Goal: Transaction & Acquisition: Purchase product/service

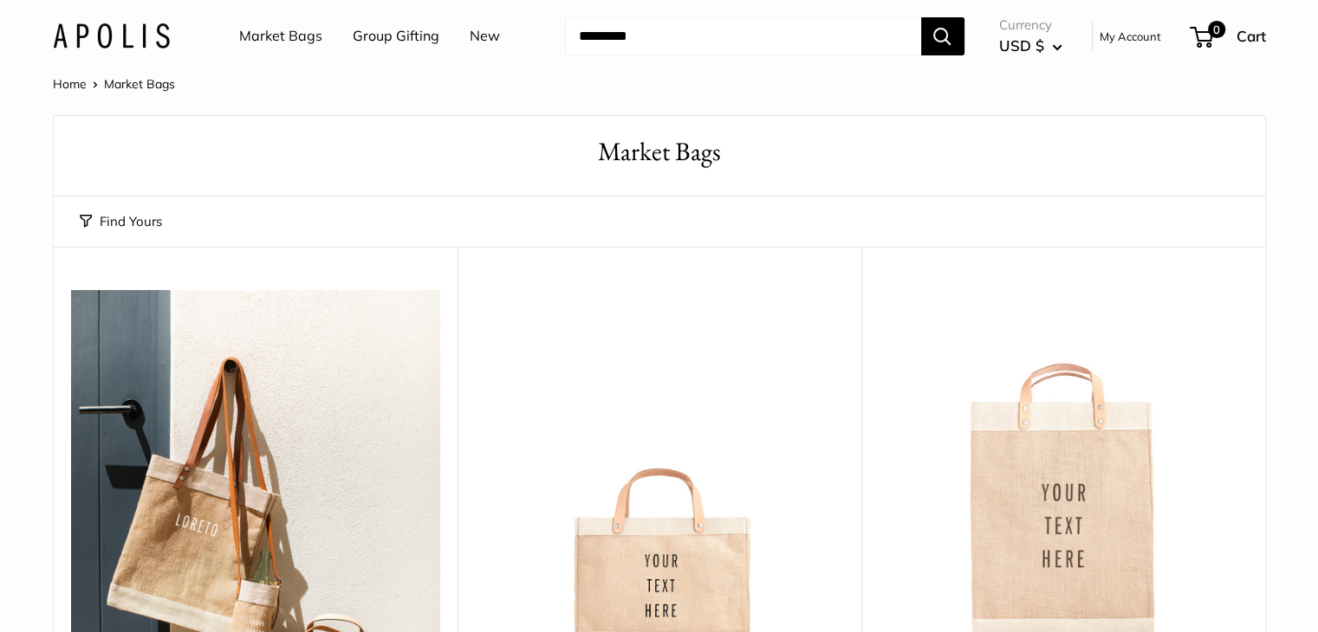
scroll to position [490, 0]
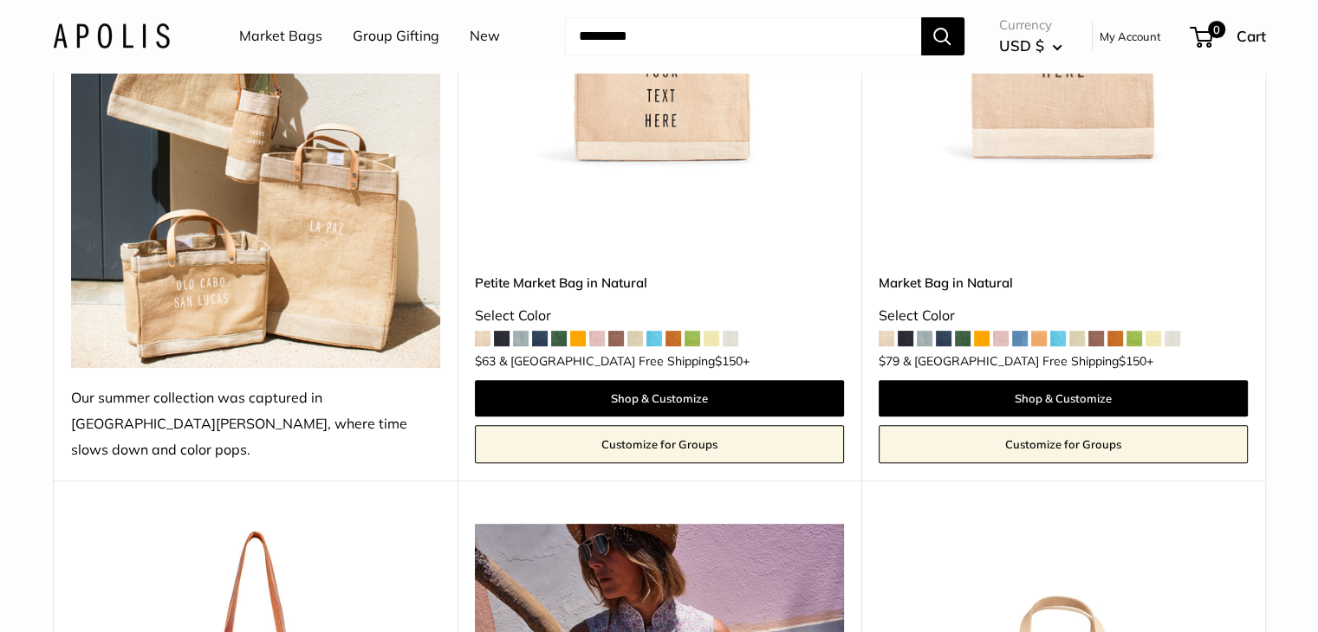
click at [502, 331] on span at bounding box center [502, 339] width 16 height 16
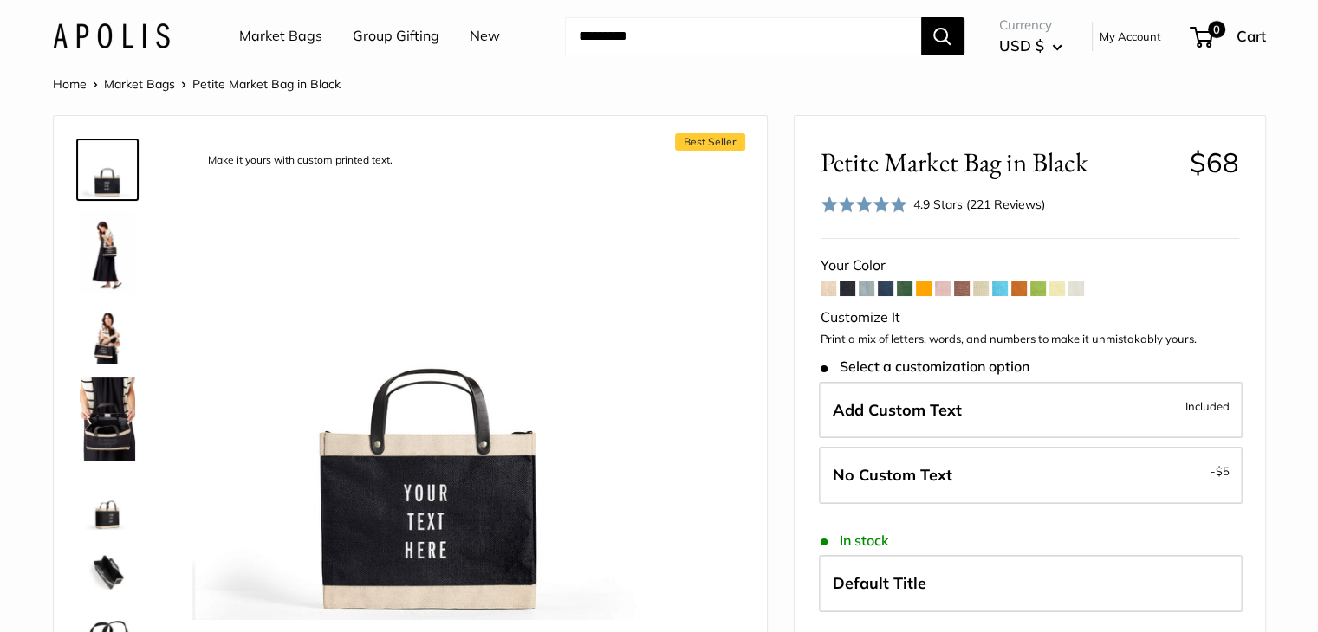
click at [885, 290] on span at bounding box center [886, 289] width 16 height 16
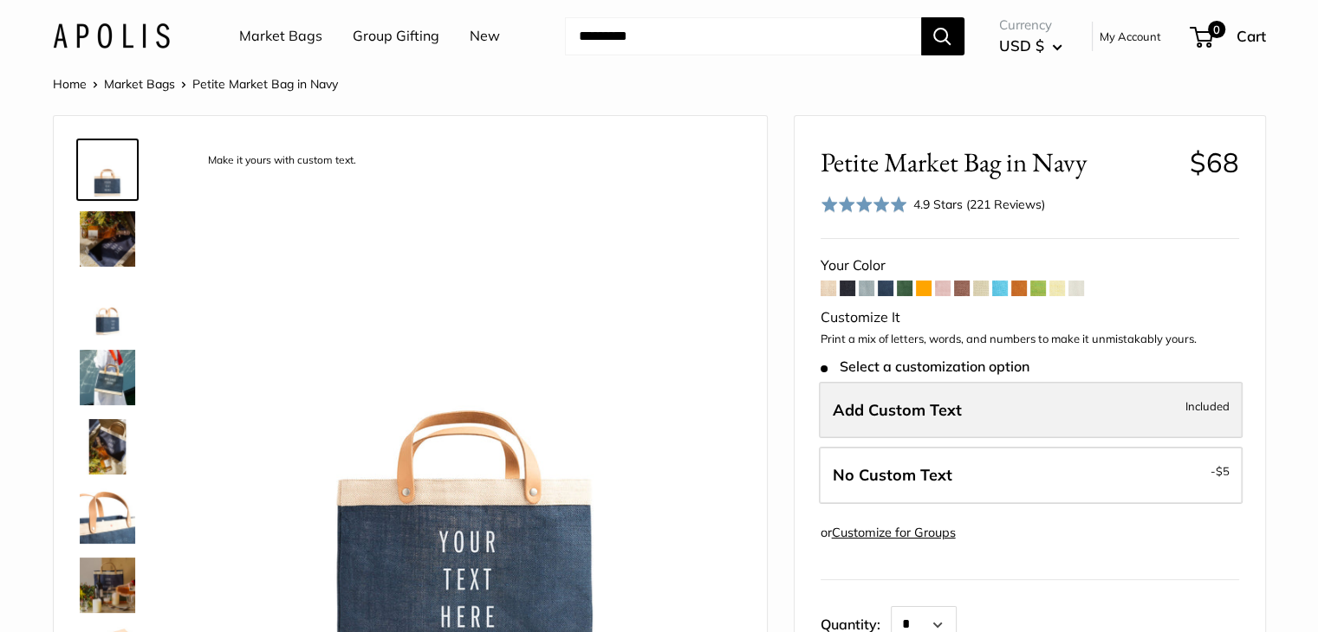
click at [939, 410] on span "Add Custom Text" at bounding box center [896, 410] width 129 height 20
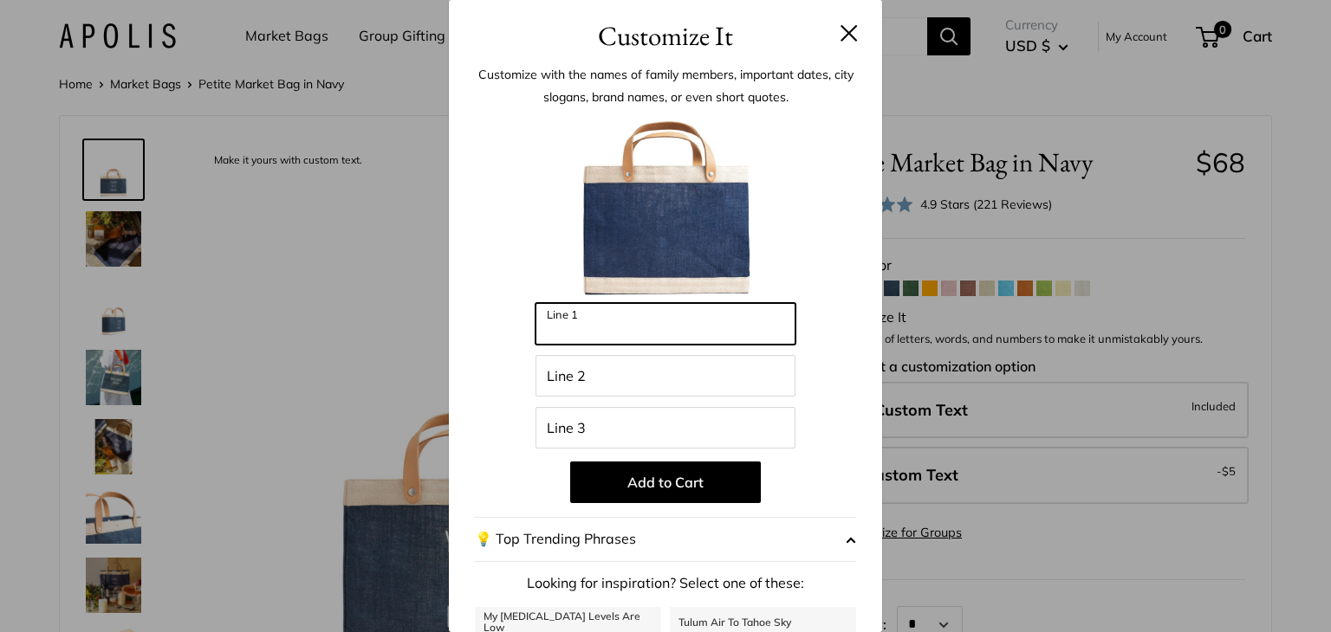
click at [586, 332] on input "Line 1" at bounding box center [665, 324] width 260 height 42
type input "*"
type input "**********"
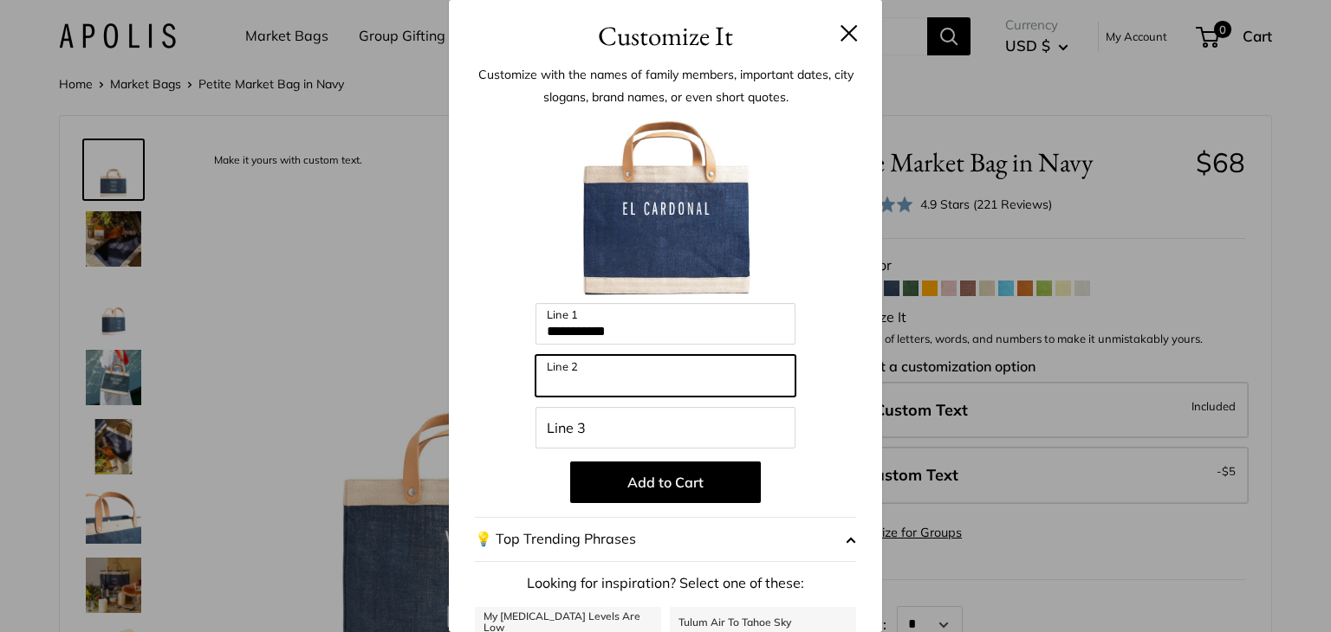
click at [590, 378] on input "Line 2" at bounding box center [665, 376] width 260 height 42
type input "**********"
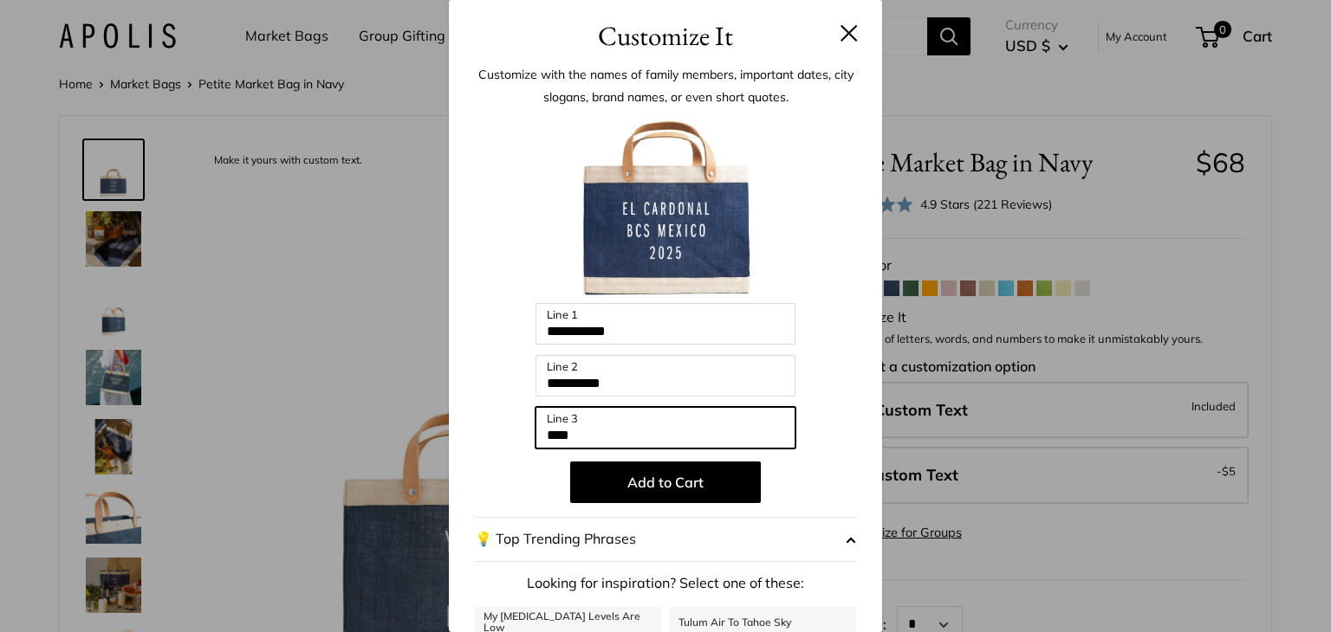
type input "****"
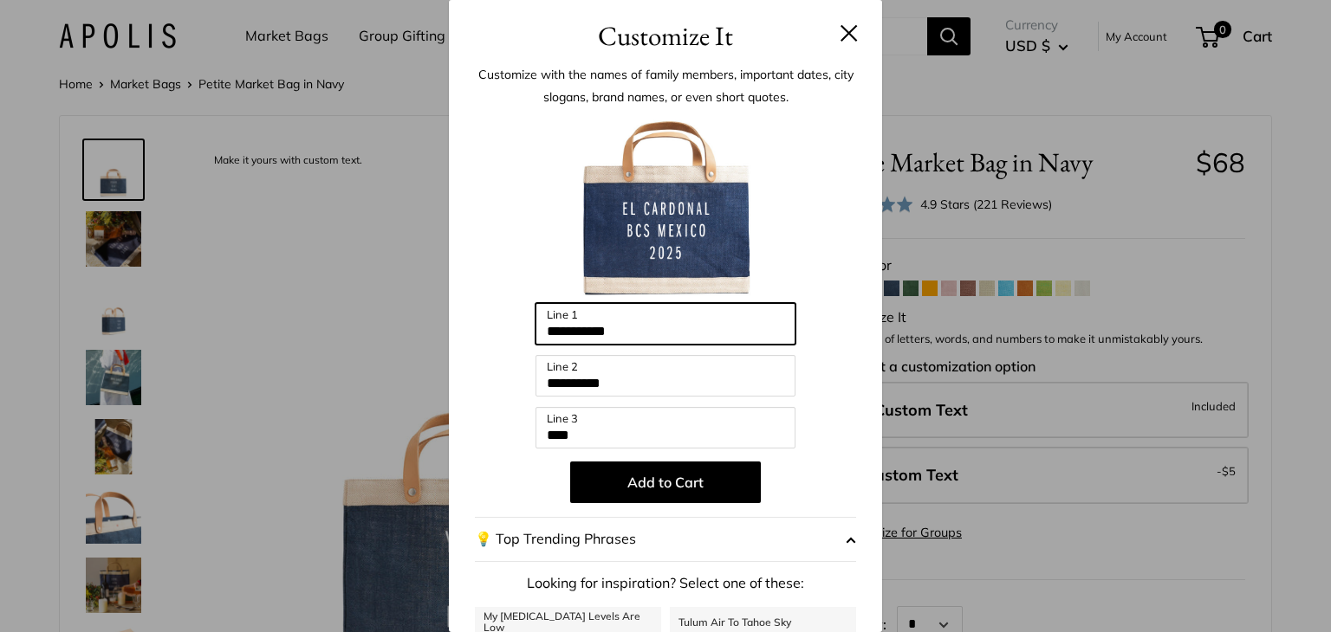
click at [647, 335] on input "**********" at bounding box center [665, 324] width 260 height 42
type input "**********"
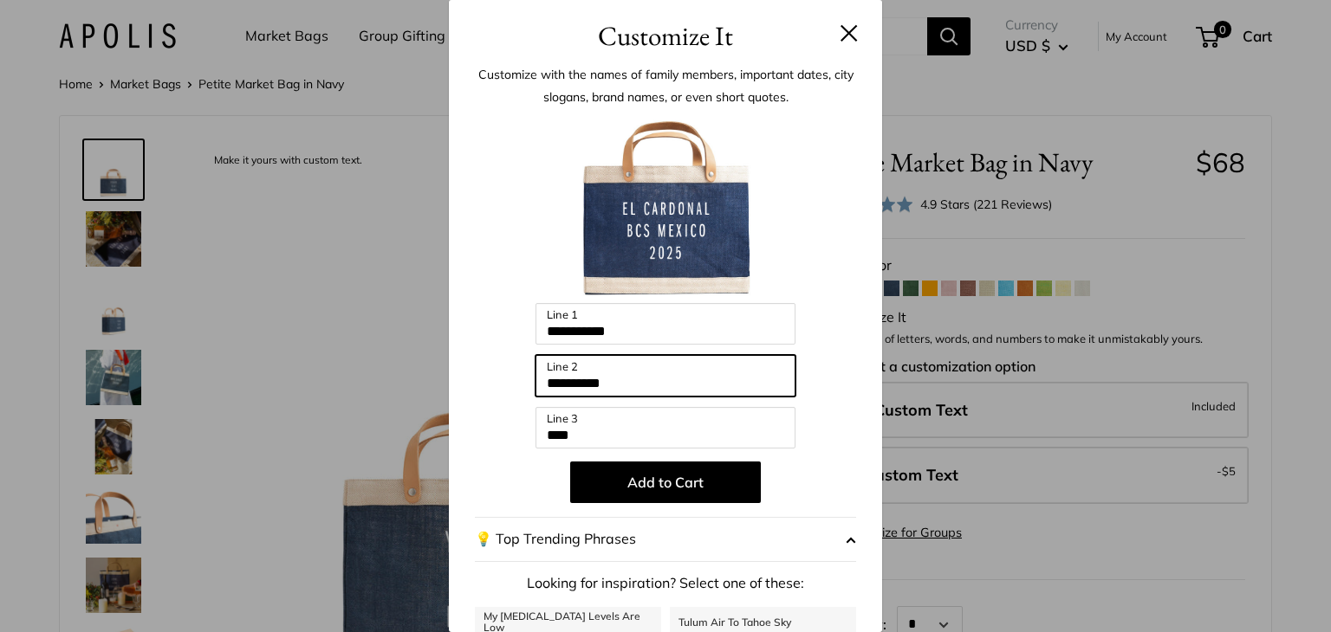
click at [693, 371] on input "**********" at bounding box center [665, 376] width 260 height 42
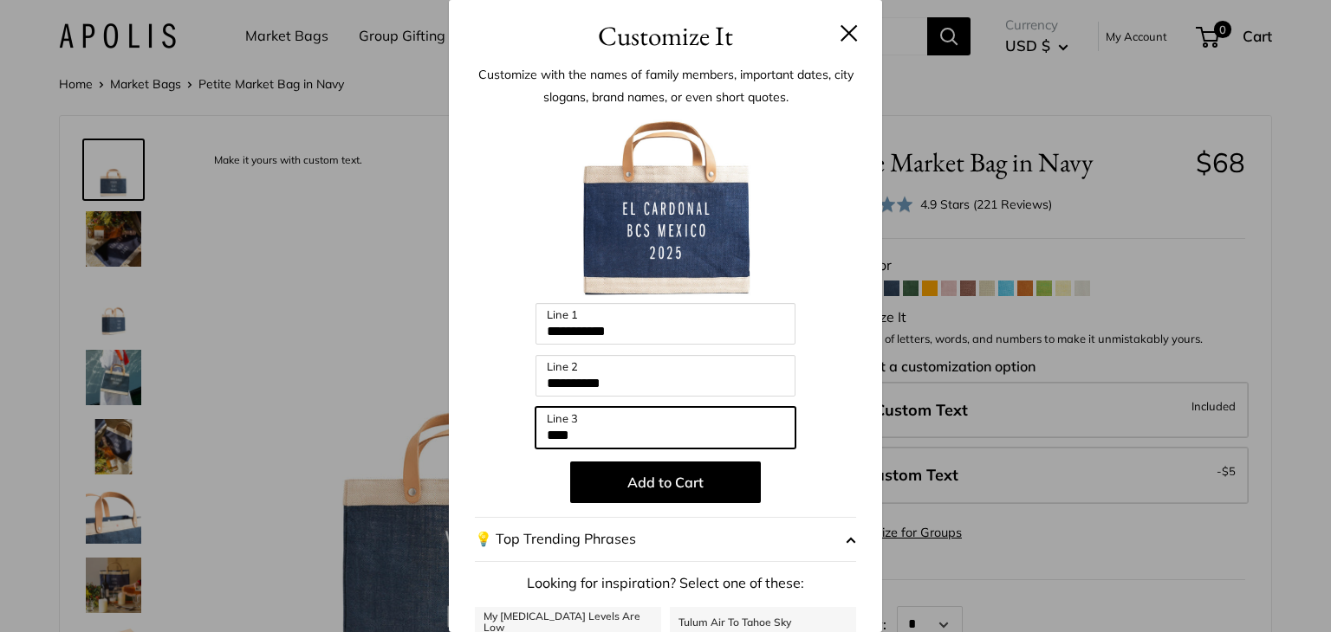
drag, startPoint x: 655, startPoint y: 427, endPoint x: 664, endPoint y: 421, distance: 10.6
click at [655, 427] on input "****" at bounding box center [665, 428] width 260 height 42
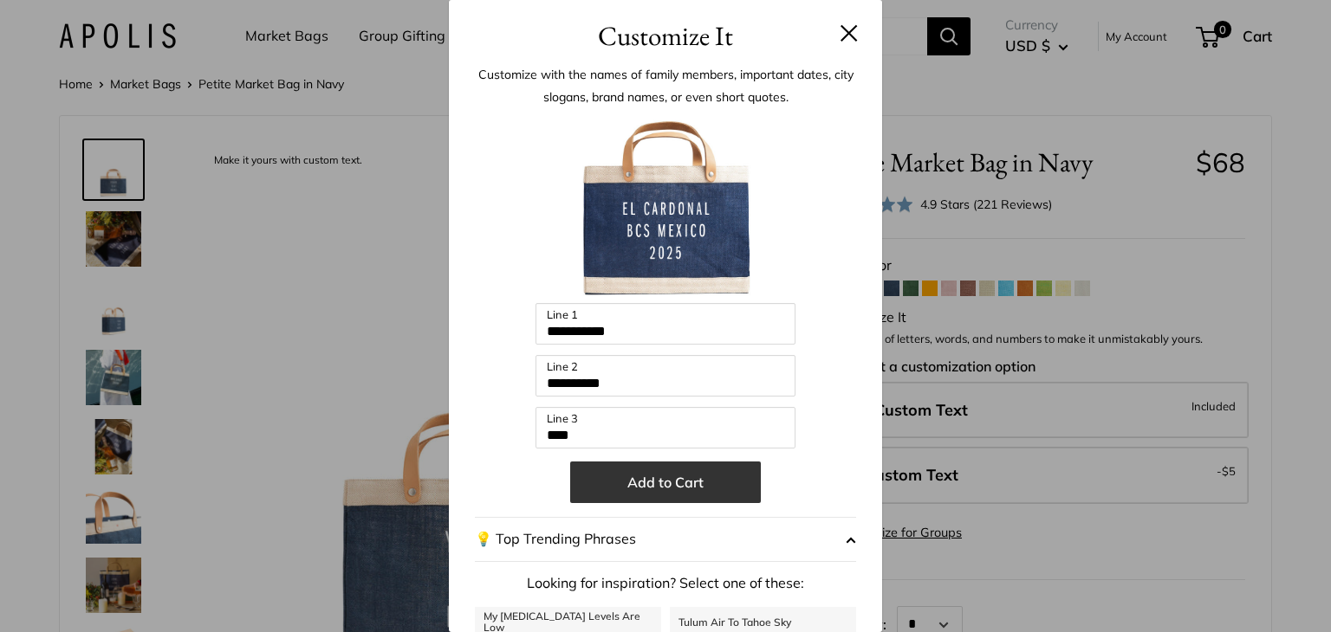
click at [669, 488] on button "Add to Cart" at bounding box center [665, 483] width 191 height 42
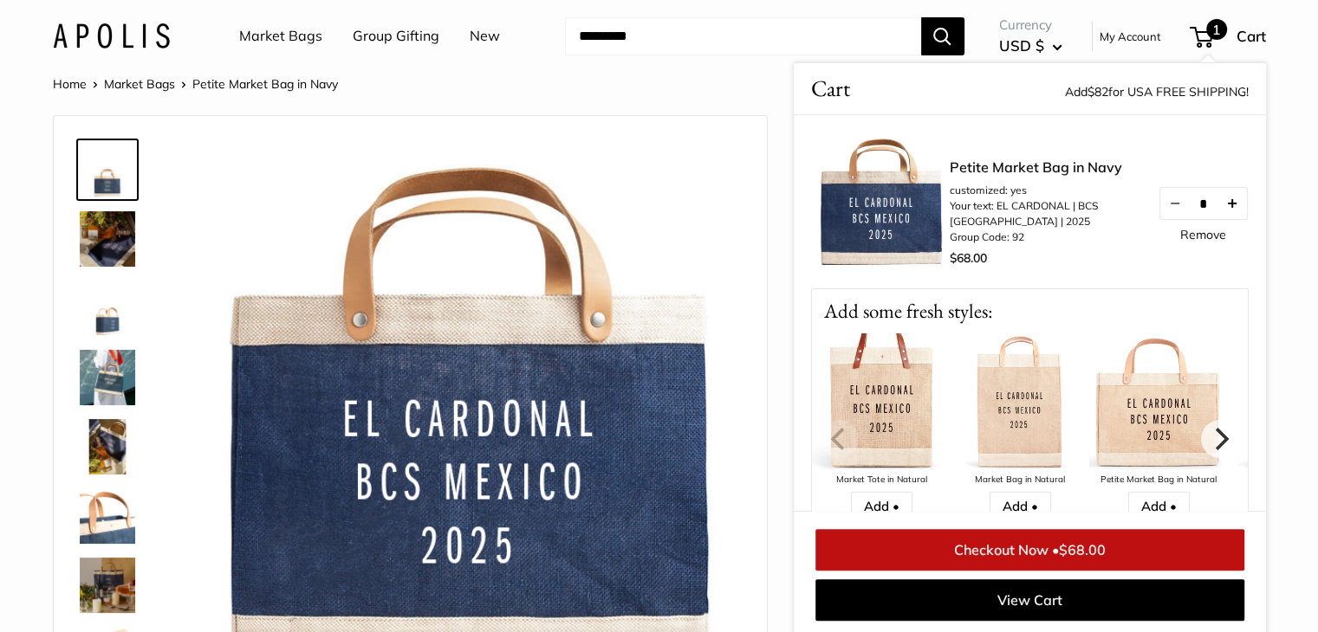
click at [1234, 205] on button "Increase quantity by 1" at bounding box center [1230, 203] width 29 height 31
click at [1227, 199] on button "Increase quantity by 1" at bounding box center [1230, 203] width 29 height 31
click at [1227, 198] on button "Increase quantity by 1" at bounding box center [1230, 203] width 29 height 31
click at [1227, 204] on button "Increase quantity by 1" at bounding box center [1230, 203] width 29 height 31
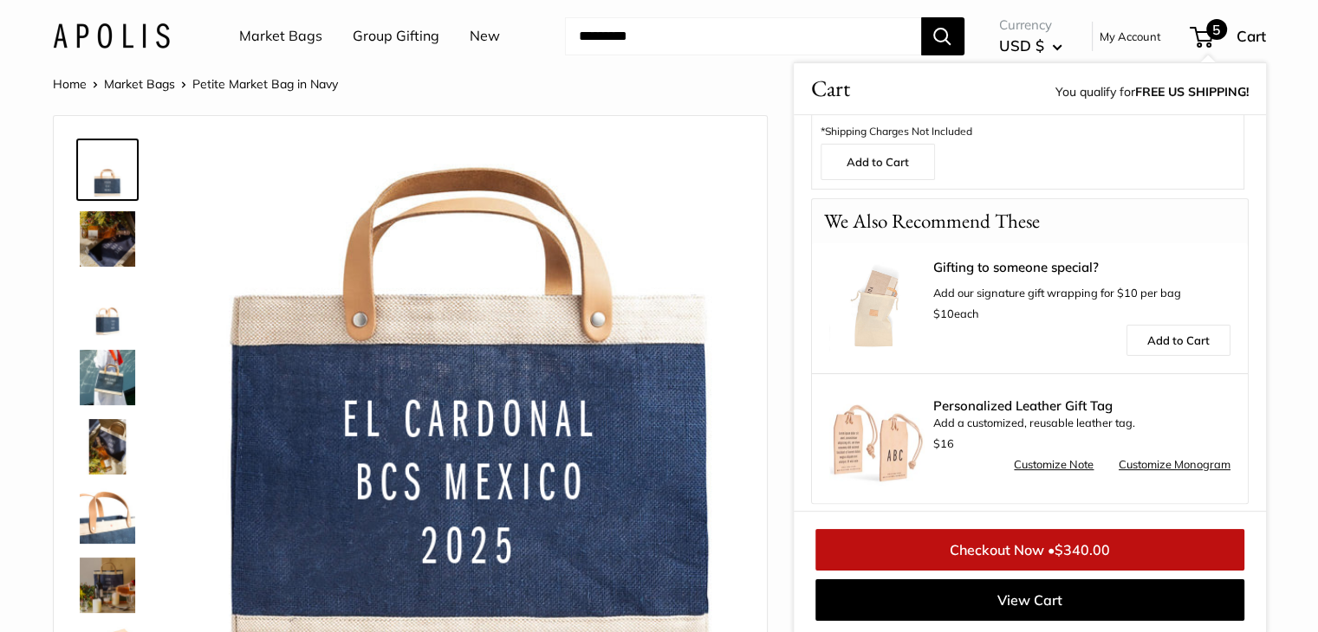
scroll to position [555, 0]
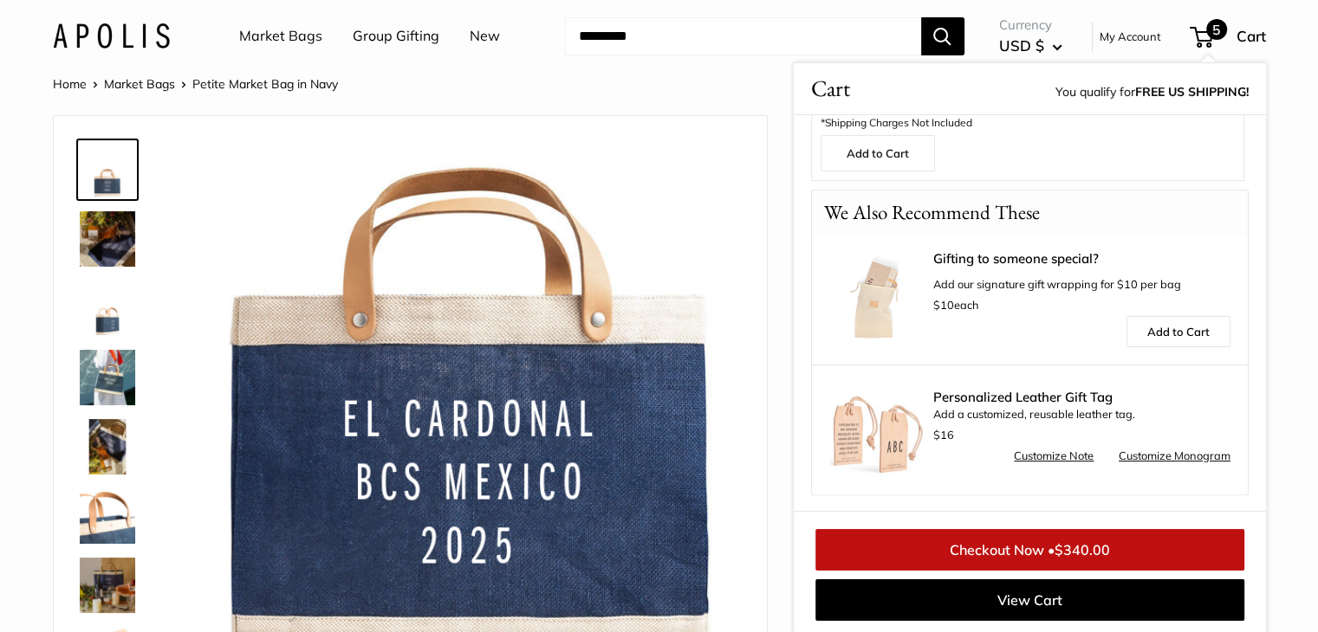
click at [1042, 454] on link "Customize Note" at bounding box center [1054, 456] width 80 height 21
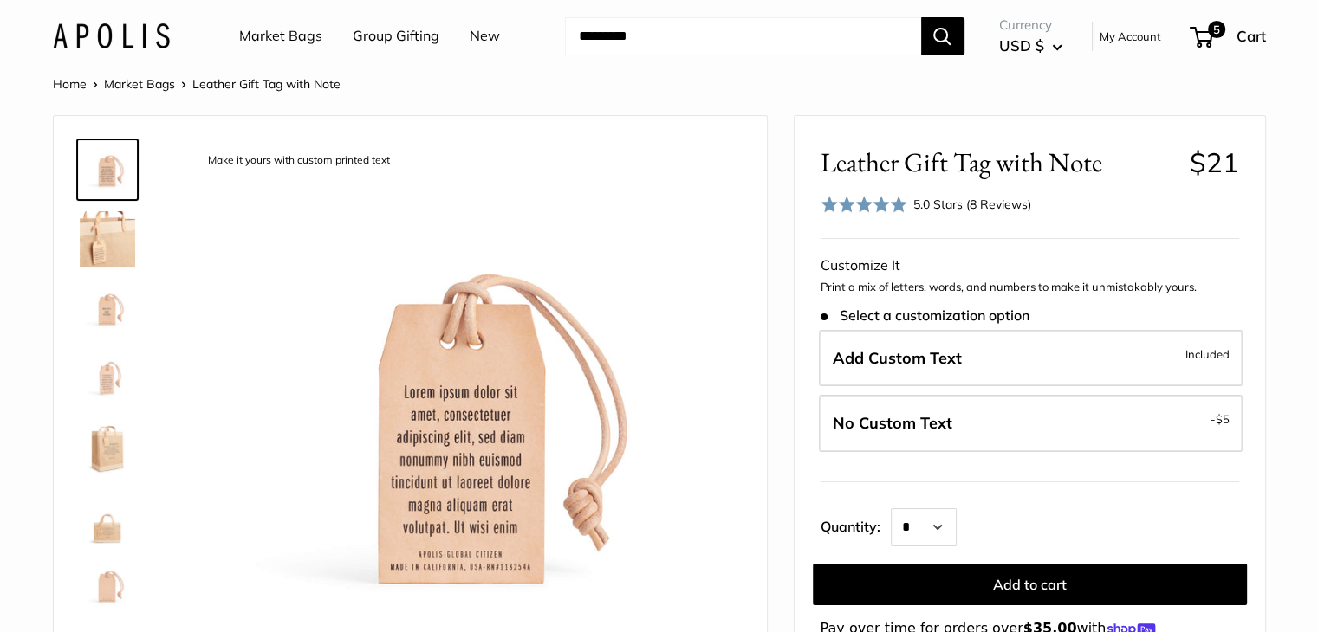
click at [100, 243] on img at bounding box center [107, 238] width 55 height 55
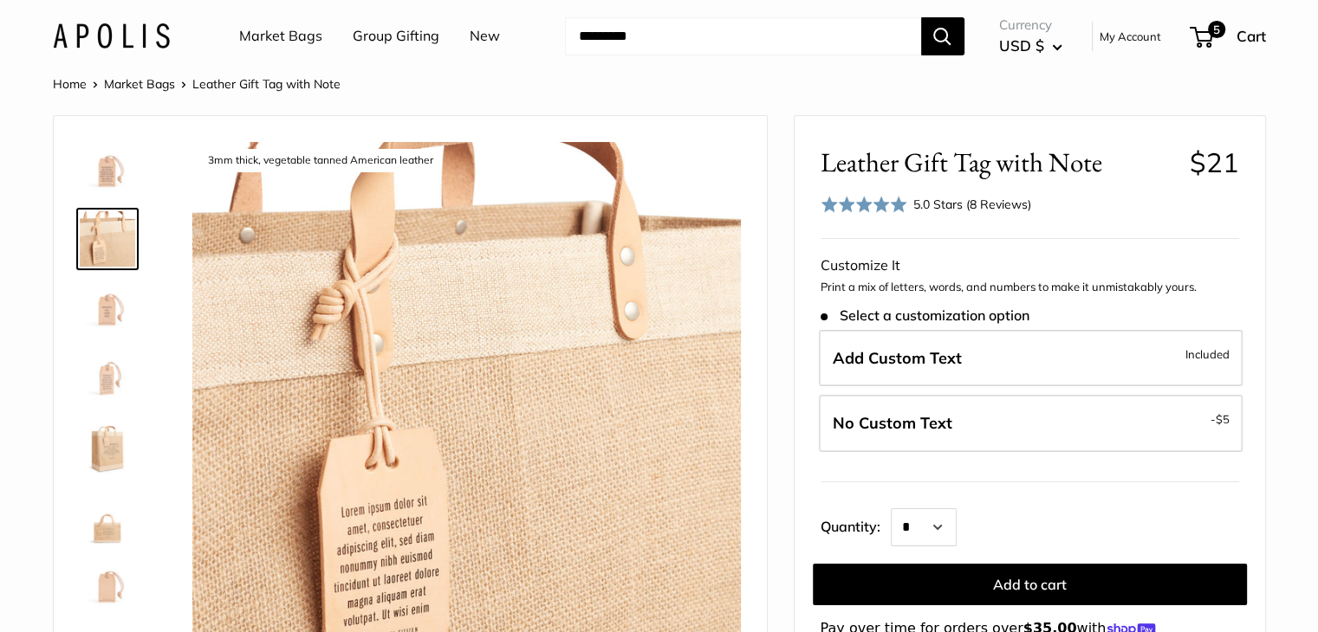
click at [109, 302] on img at bounding box center [107, 308] width 55 height 55
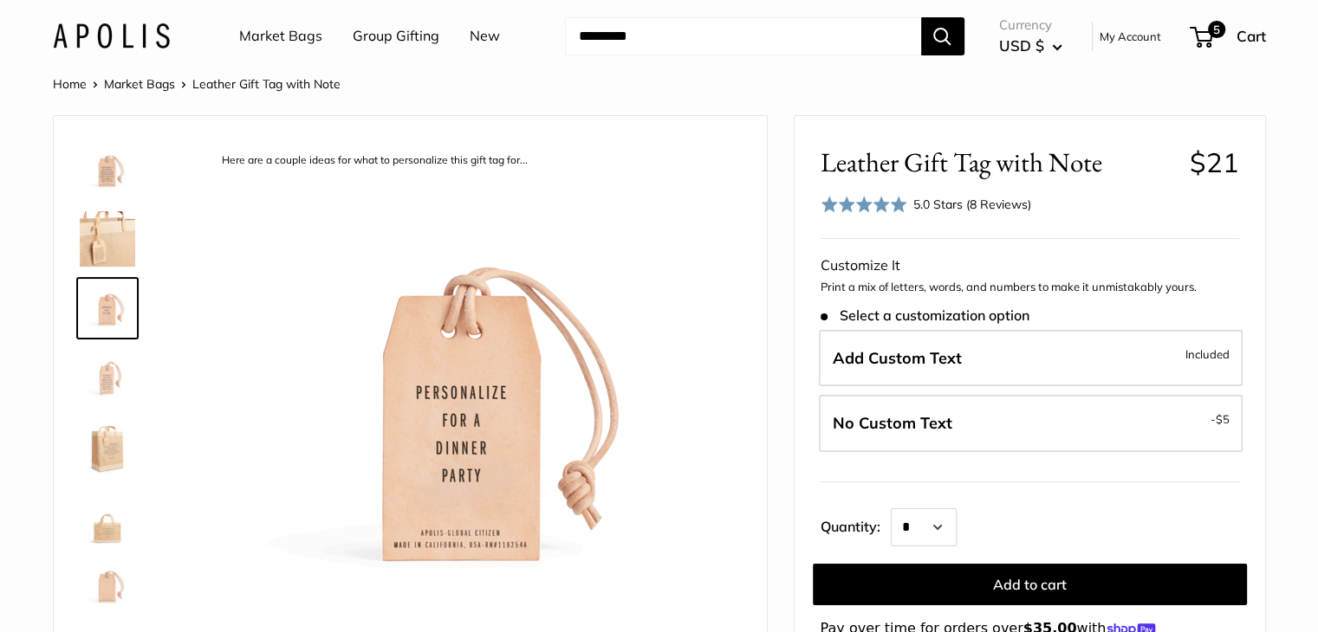
click at [111, 378] on img at bounding box center [107, 377] width 55 height 55
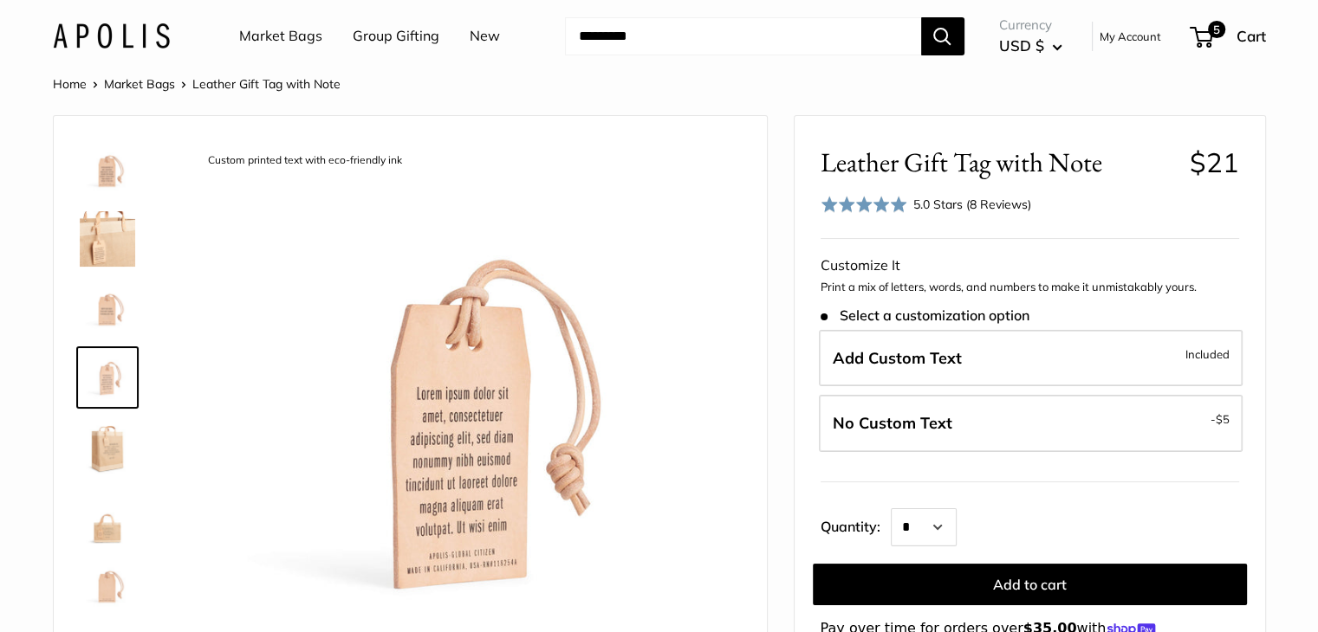
click at [106, 443] on img at bounding box center [107, 446] width 55 height 55
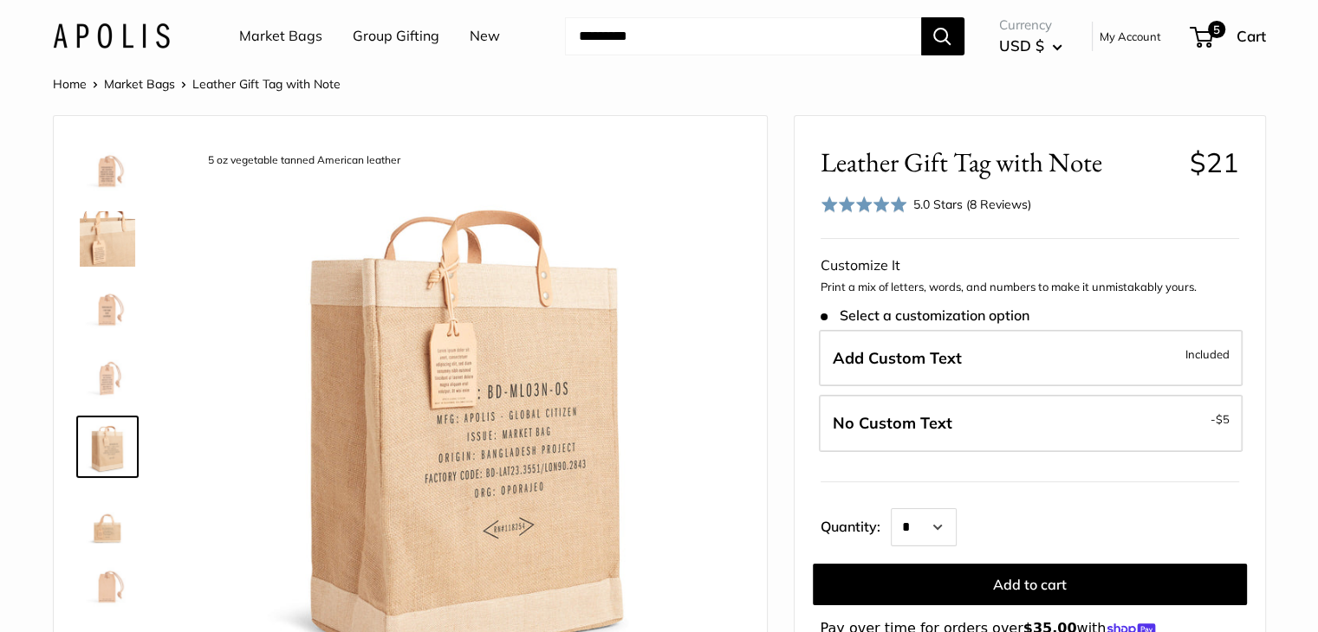
click at [118, 519] on img at bounding box center [107, 516] width 55 height 55
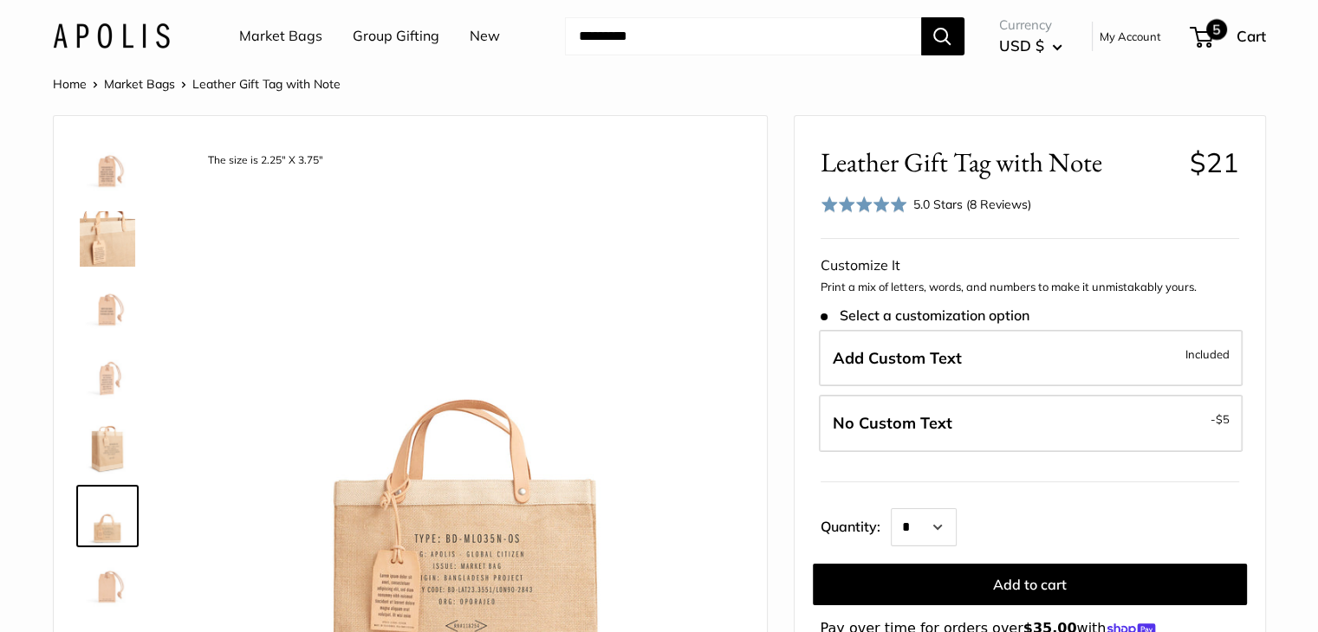
click at [1212, 32] on span "5" at bounding box center [1216, 29] width 21 height 21
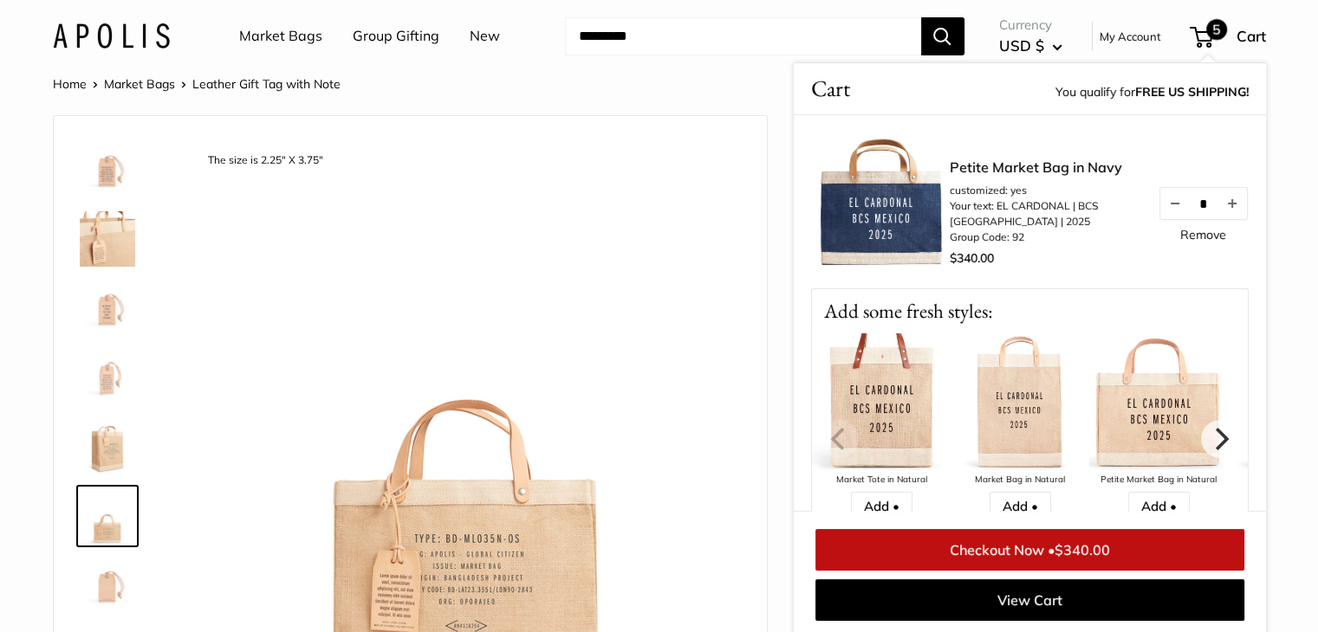
scroll to position [490, 0]
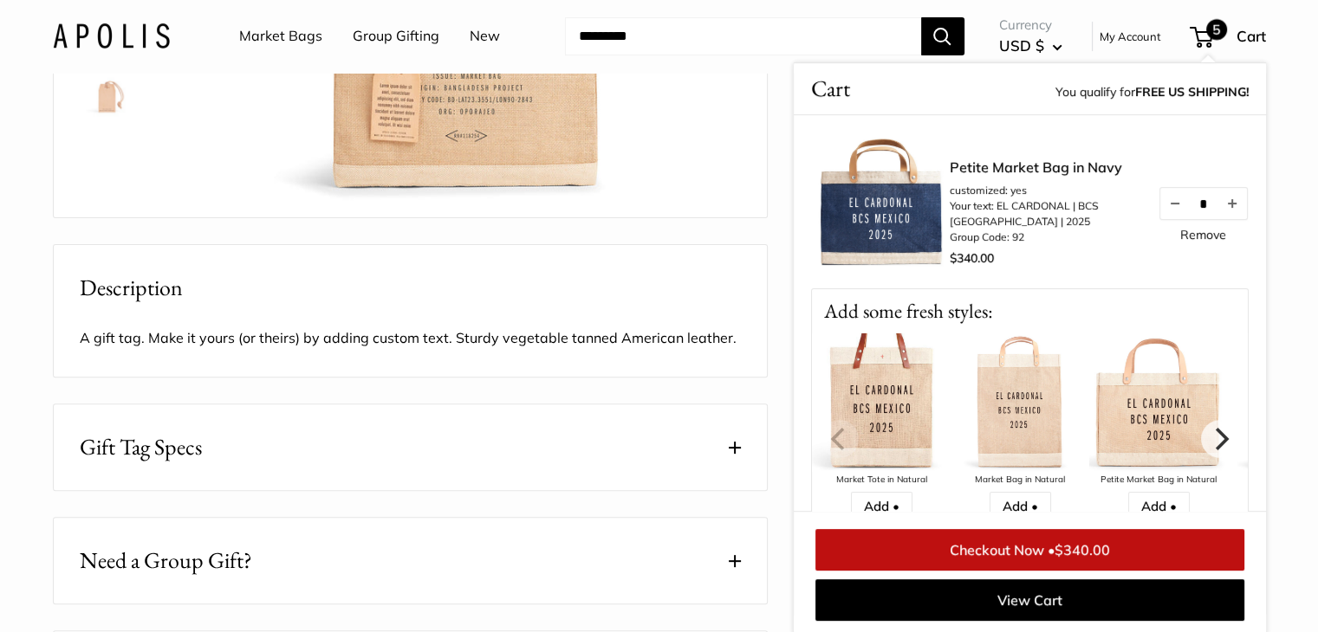
click at [1094, 539] on link "Checkout Now • $340.00" at bounding box center [1029, 550] width 429 height 42
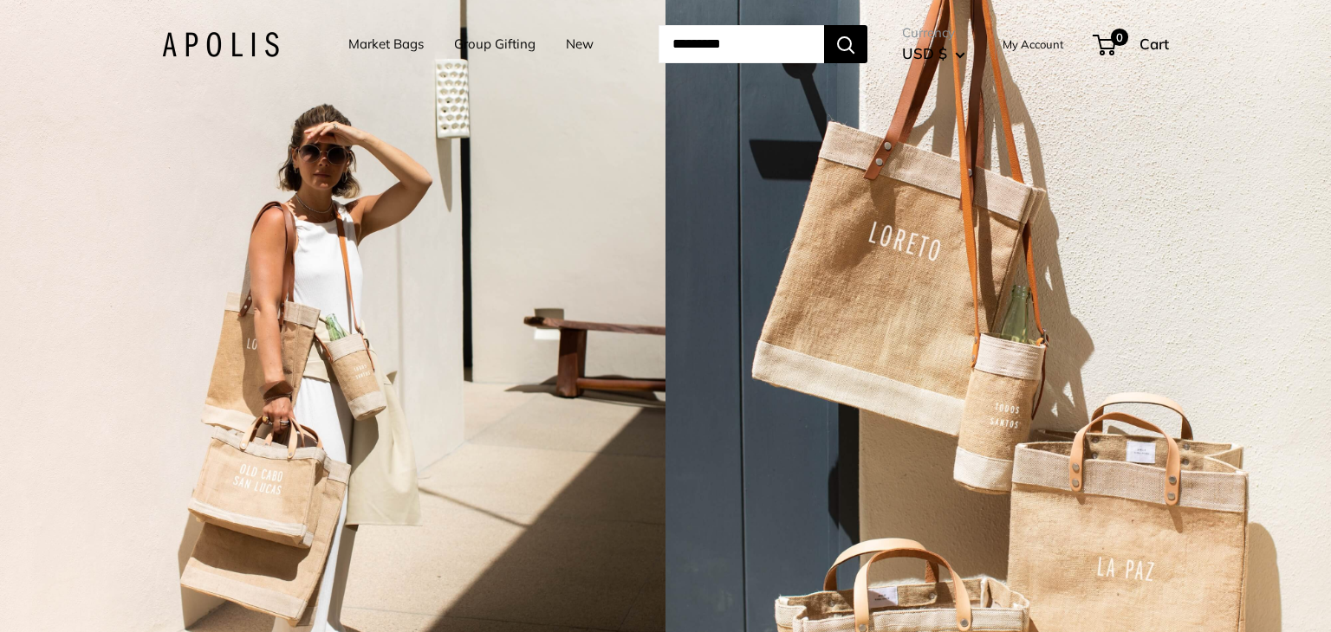
click at [367, 42] on link "Market Bags" at bounding box center [385, 44] width 75 height 24
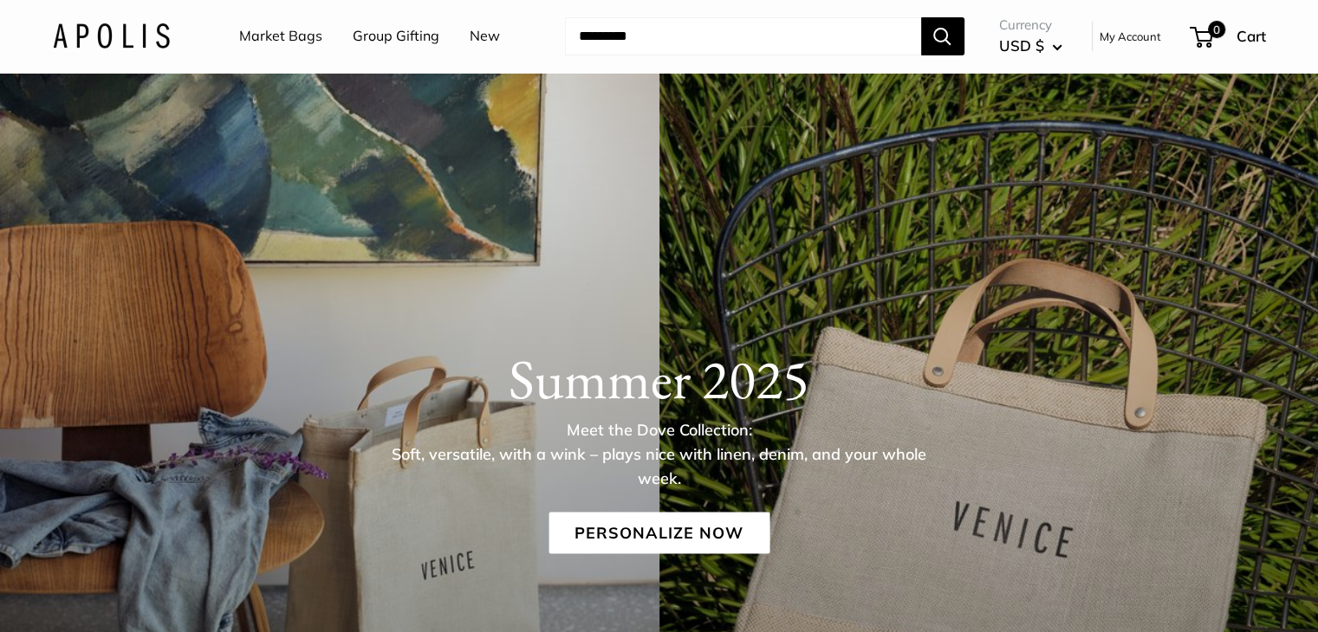
click at [482, 41] on link "New" at bounding box center [485, 36] width 30 height 26
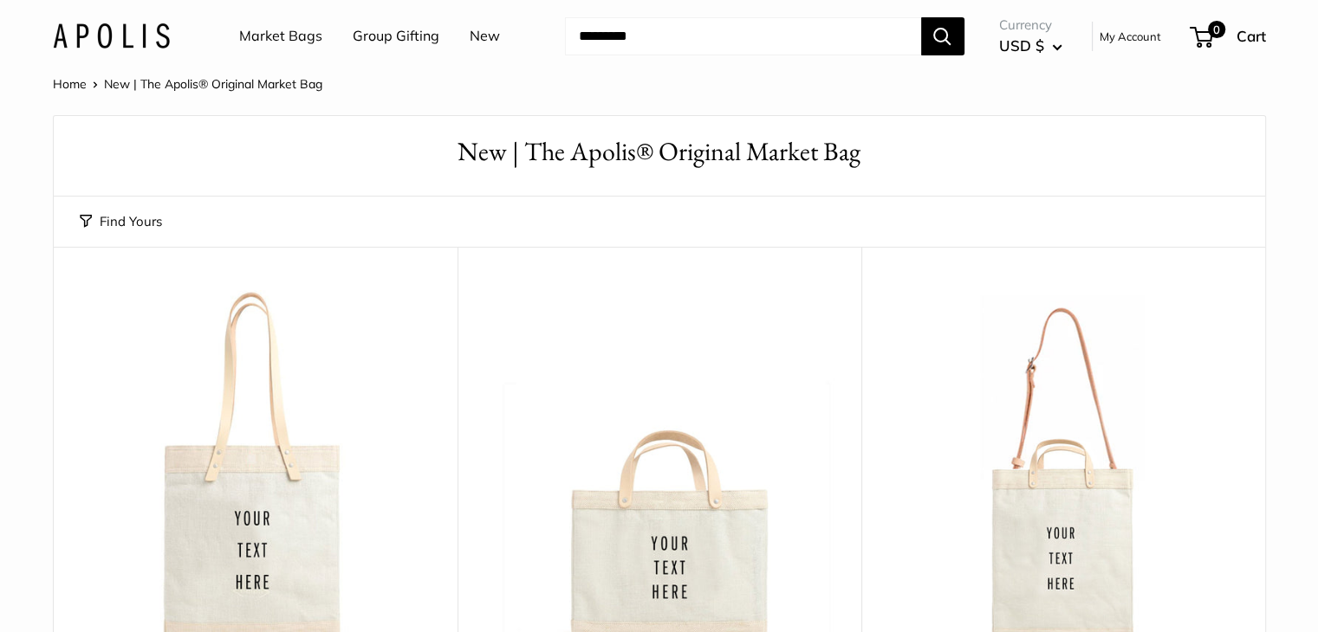
click at [599, 36] on input "Search..." at bounding box center [743, 36] width 356 height 38
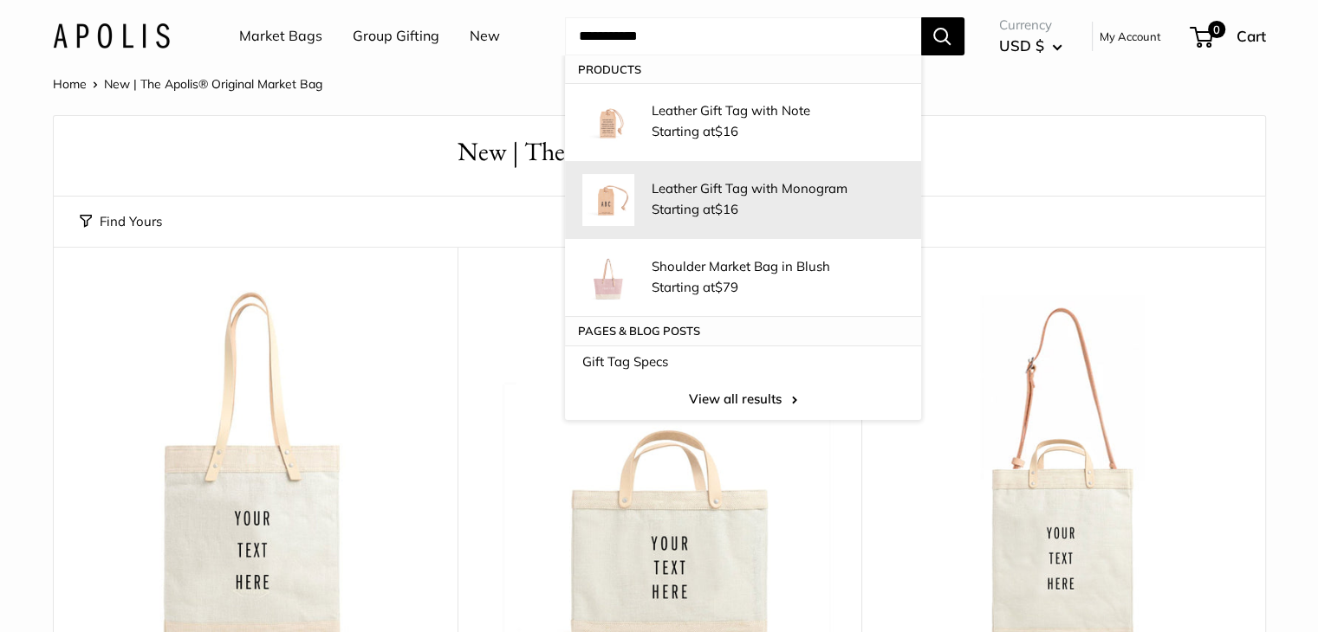
type input "**********"
click at [690, 195] on p "Leather Gift Tag with Monogram" at bounding box center [777, 188] width 252 height 18
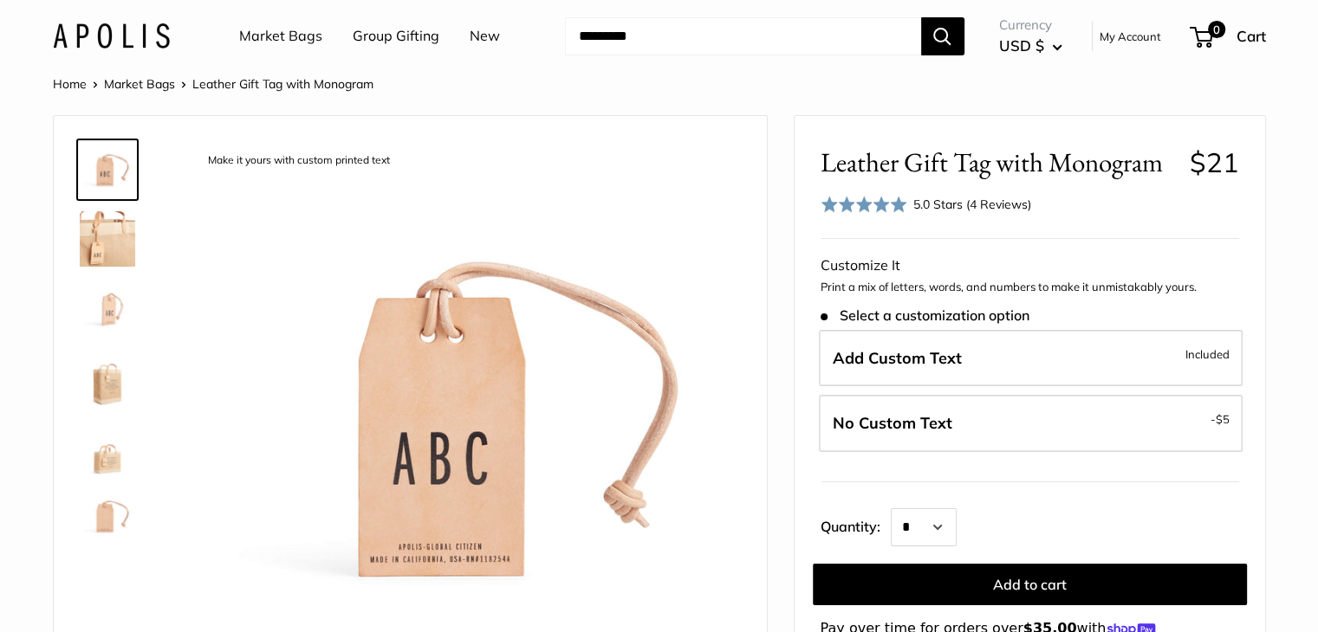
click at [105, 230] on img at bounding box center [107, 238] width 55 height 55
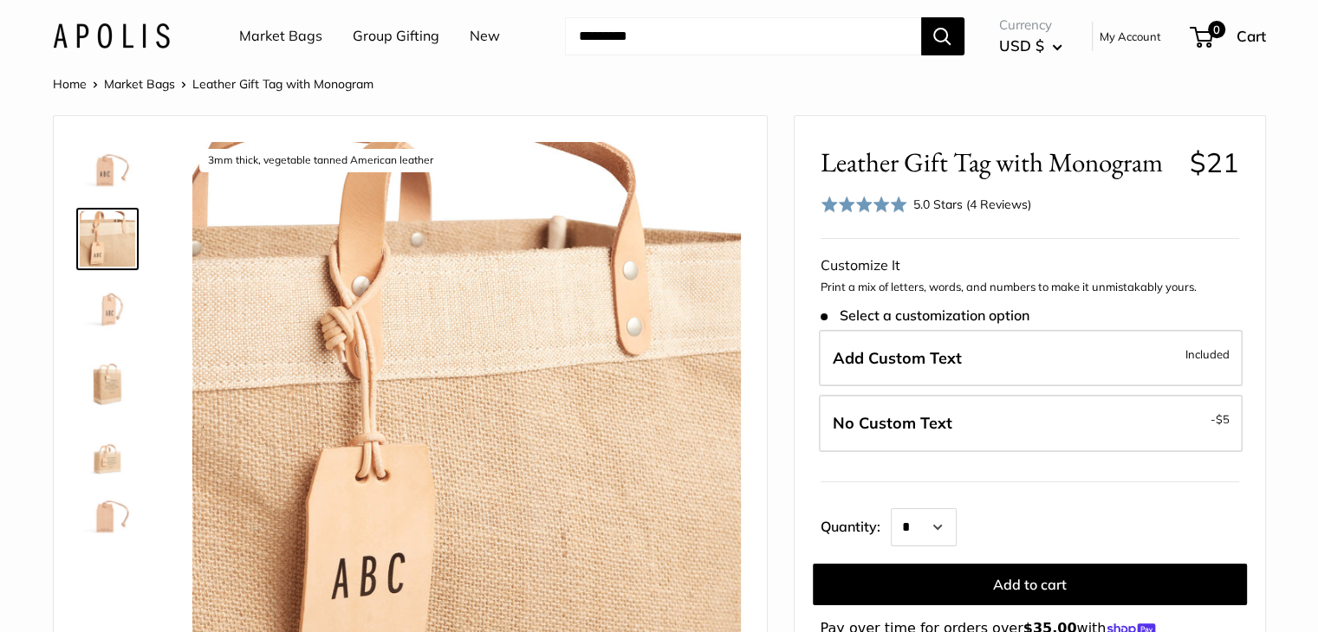
click at [163, 87] on link "Market Bags" at bounding box center [139, 84] width 71 height 16
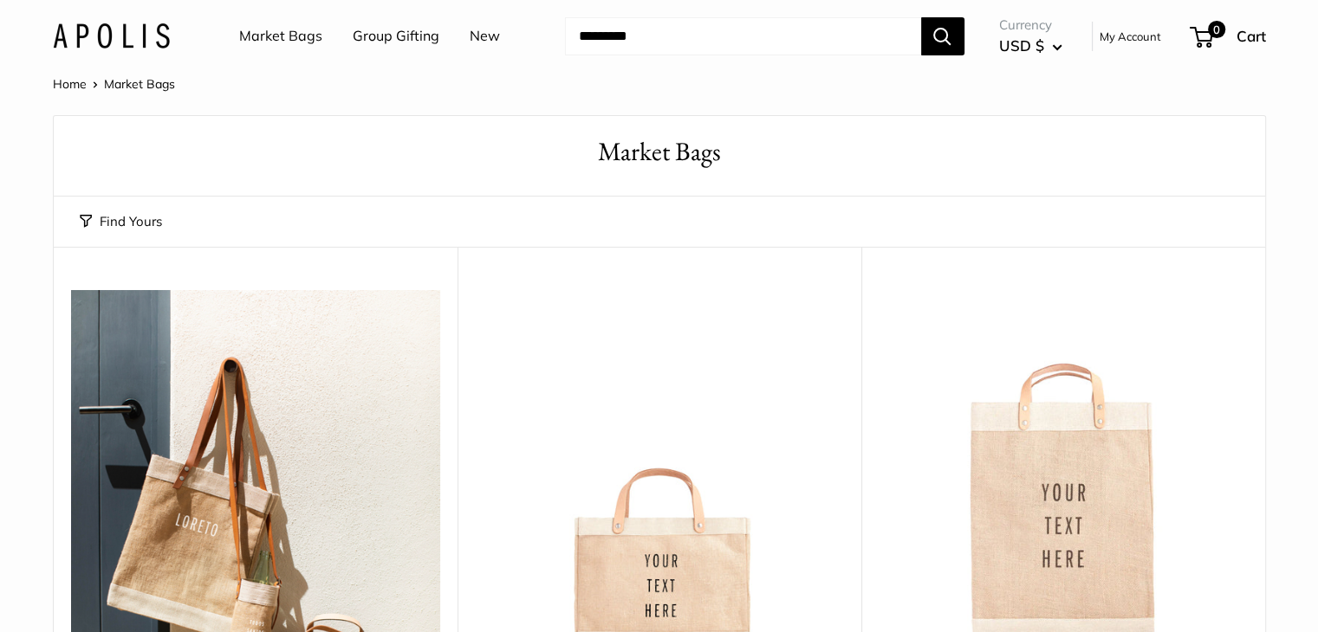
click at [635, 32] on input "Search..." at bounding box center [743, 36] width 356 height 38
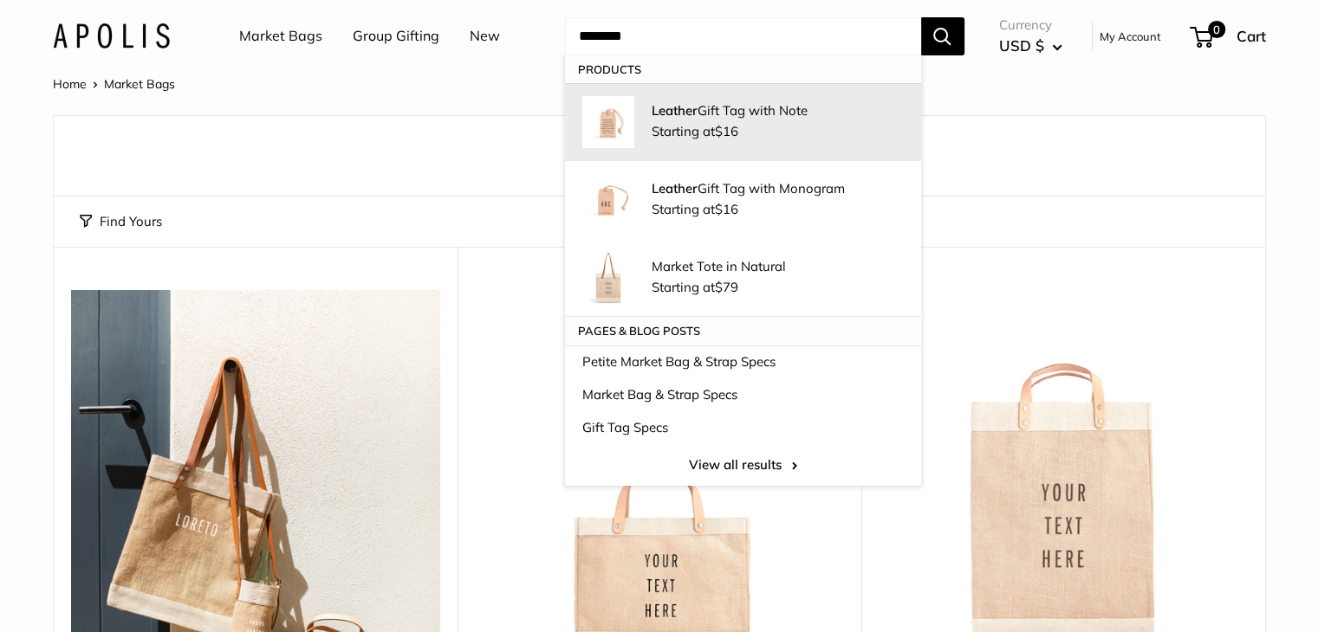
type input "*******"
click at [695, 118] on div "Leather Gift Tag with Note Starting at $16" at bounding box center [777, 122] width 252 height 42
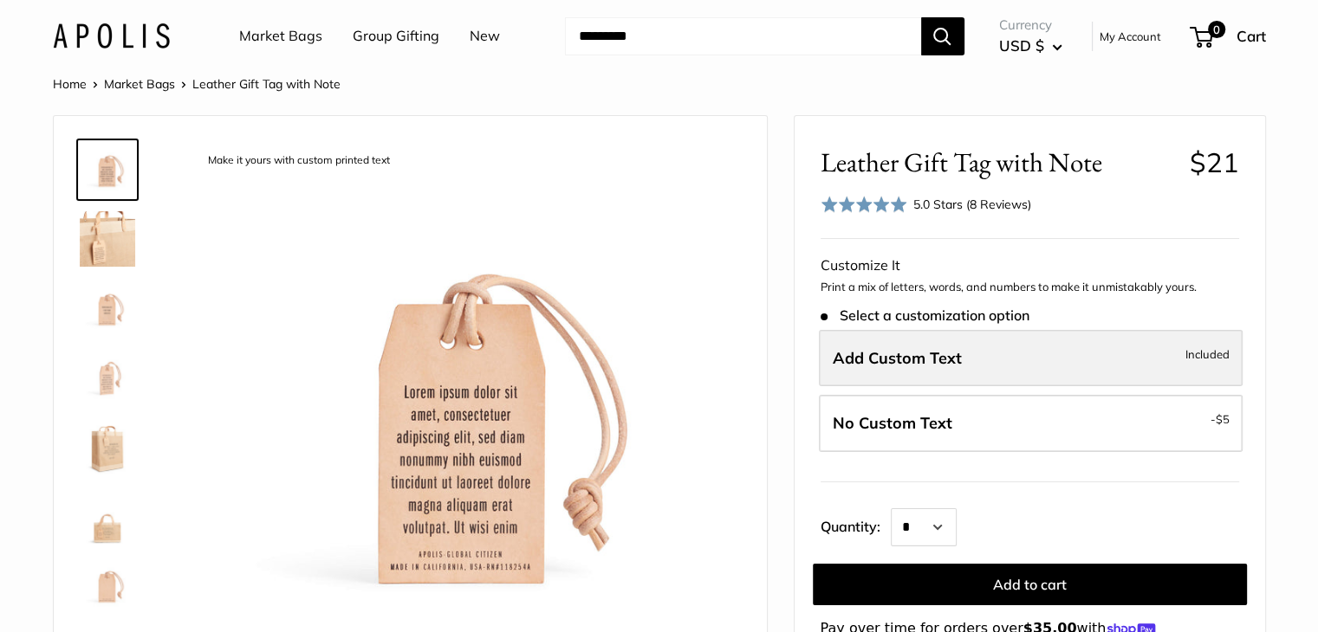
click at [955, 361] on span "Add Custom Text" at bounding box center [896, 358] width 129 height 20
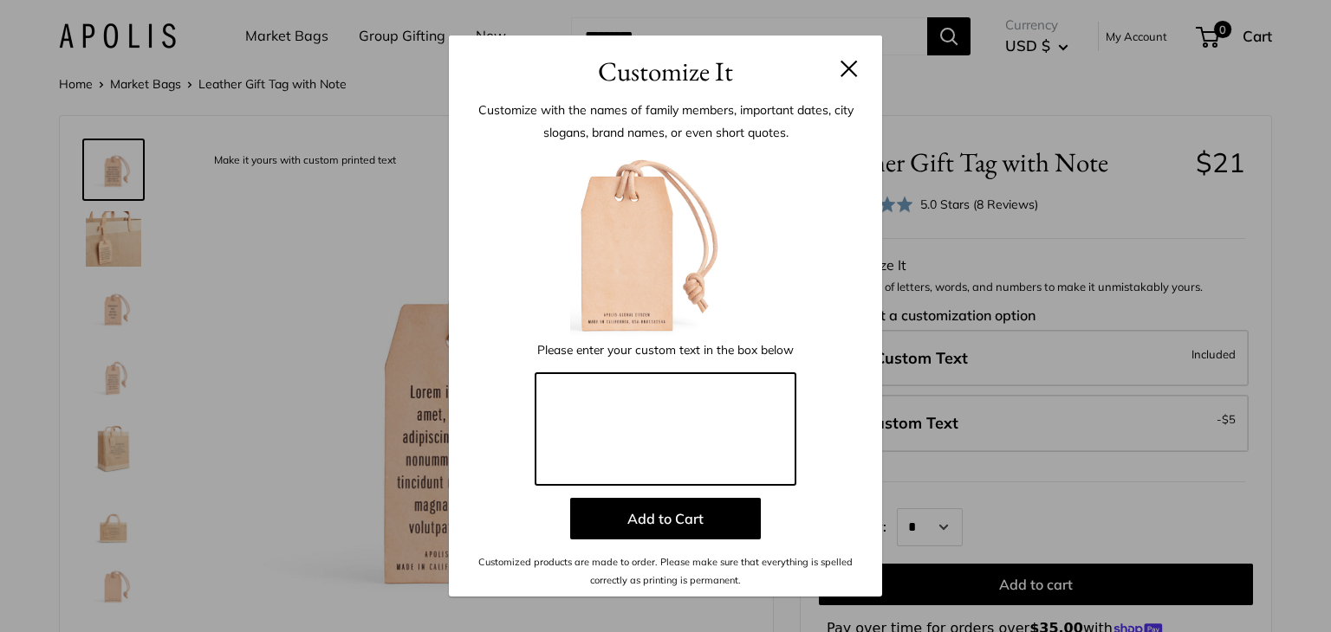
click at [622, 389] on textarea at bounding box center [665, 429] width 260 height 113
type textarea "*"
type textarea "**********"
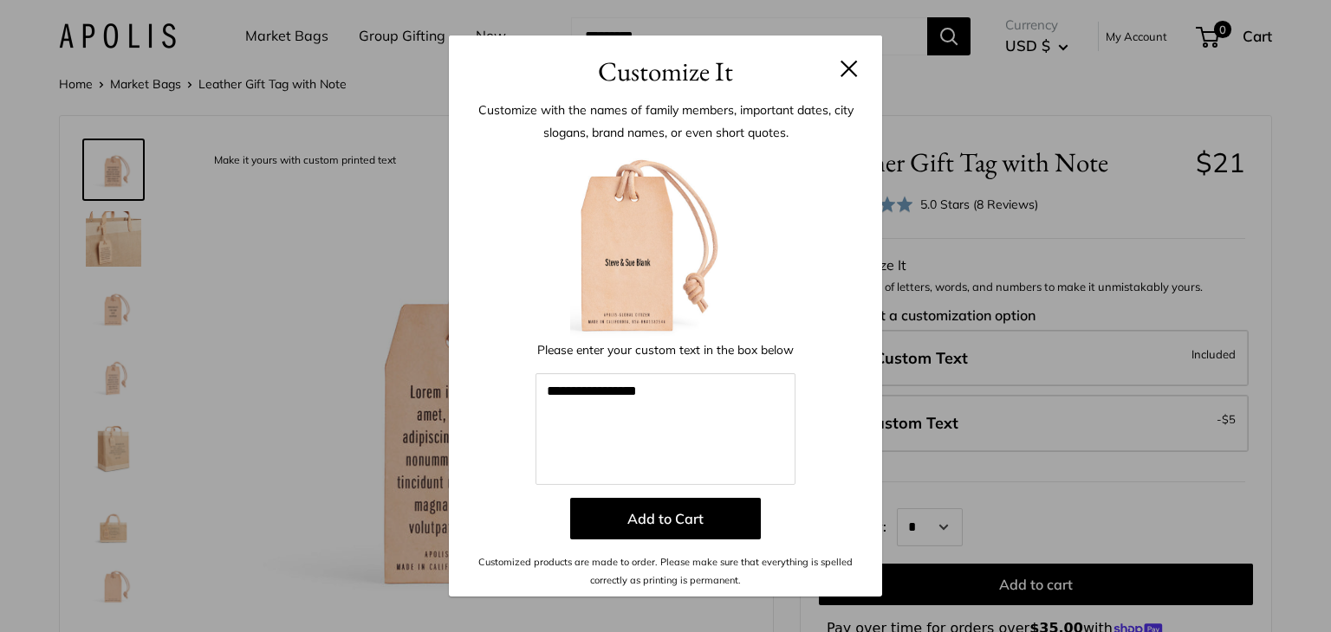
click at [617, 295] on img at bounding box center [665, 243] width 191 height 191
click at [653, 509] on button "Add to Cart" at bounding box center [665, 519] width 191 height 42
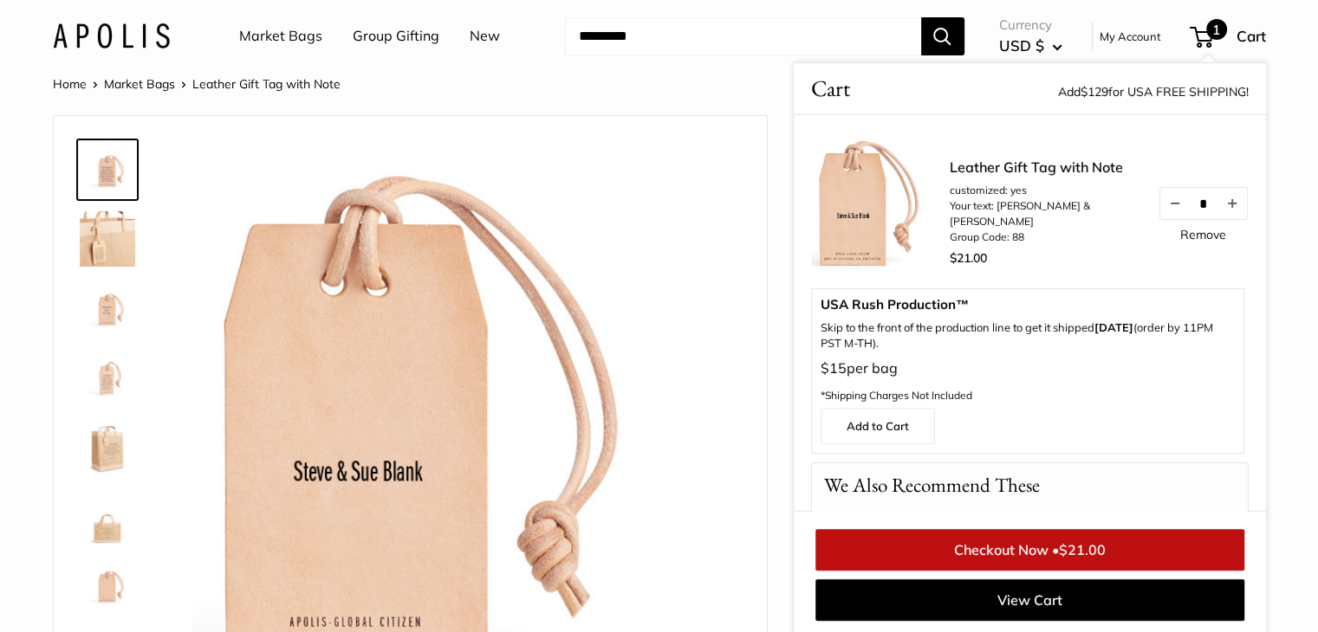
click at [236, 87] on span "Leather Gift Tag with Note" at bounding box center [266, 84] width 148 height 16
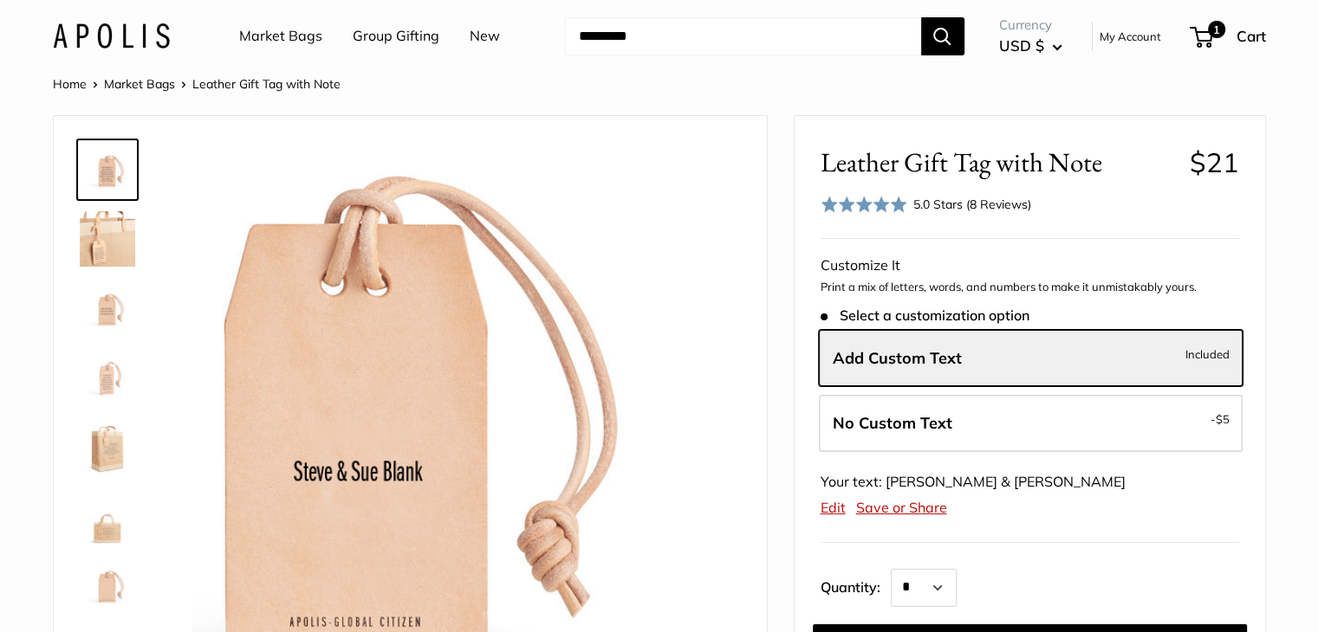
scroll to position [490, 0]
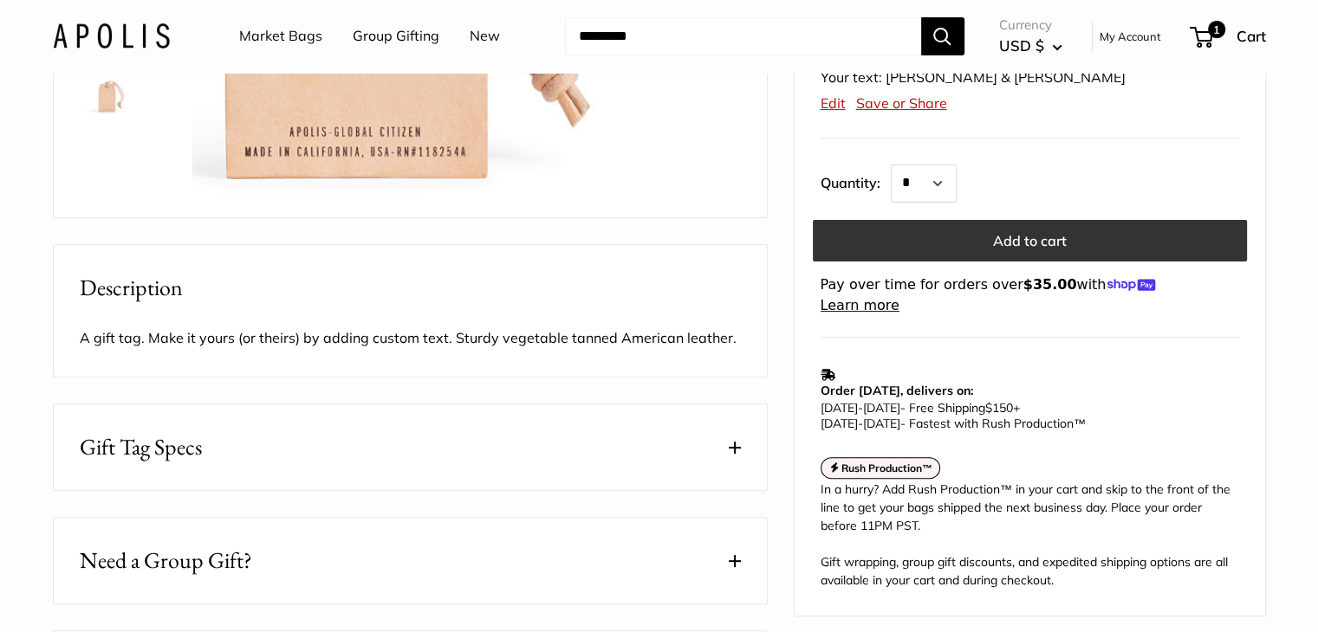
click at [1046, 248] on button "Add to cart" at bounding box center [1030, 241] width 434 height 42
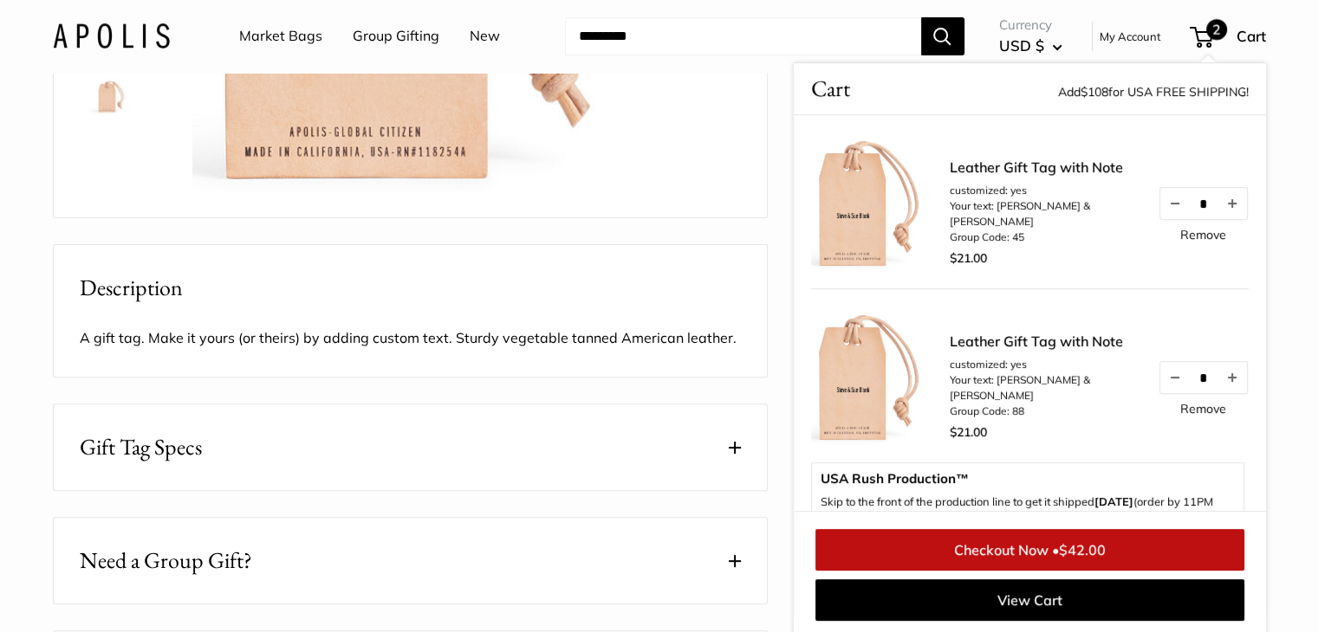
click at [968, 352] on link "Leather Gift Tag with Note" at bounding box center [1044, 341] width 191 height 21
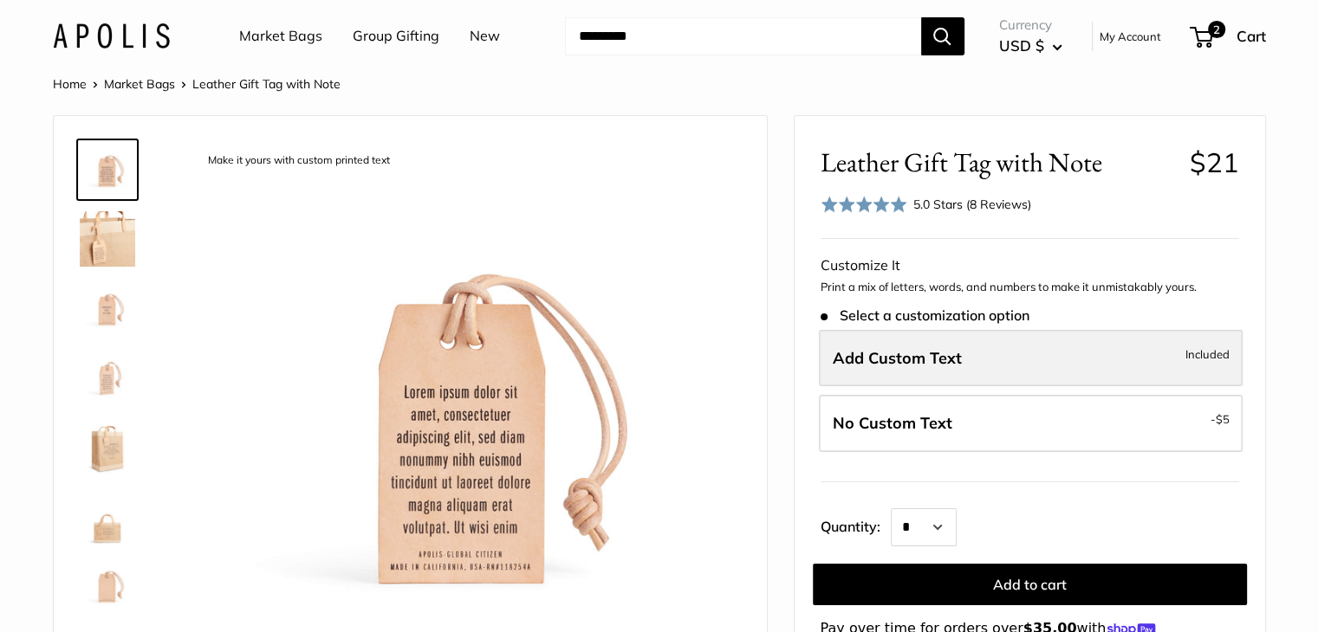
click at [962, 361] on label "Add Custom Text Included" at bounding box center [1031, 358] width 424 height 57
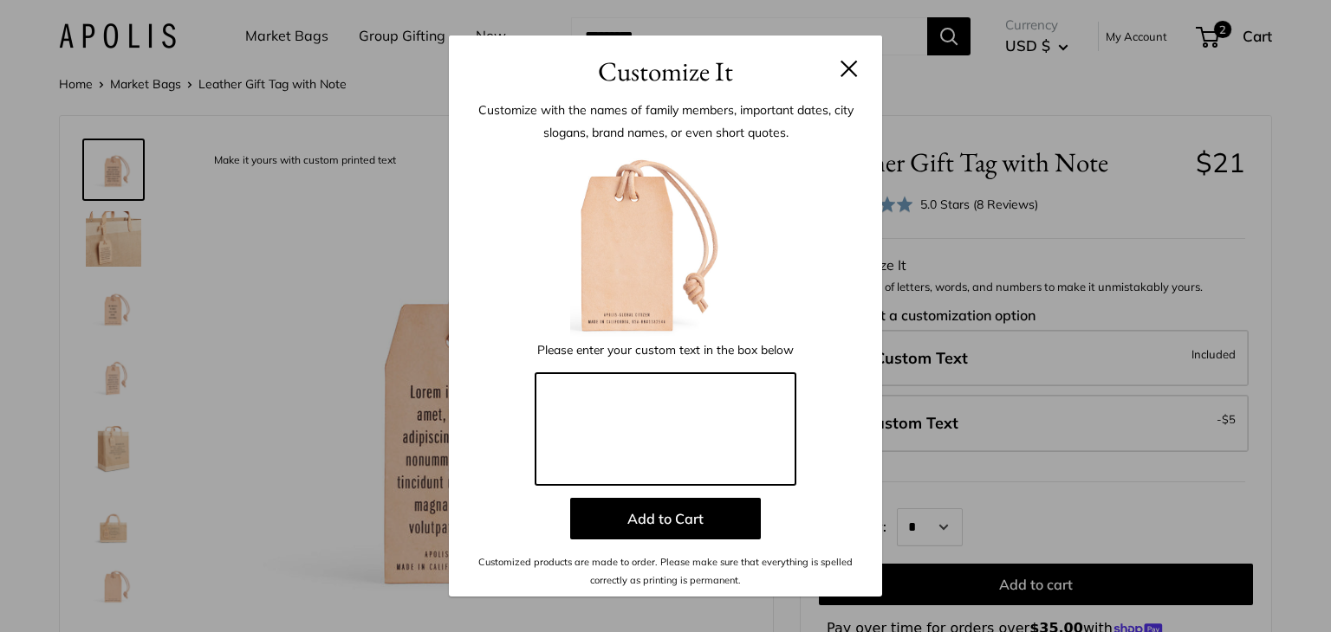
click at [667, 403] on textarea at bounding box center [665, 429] width 260 height 113
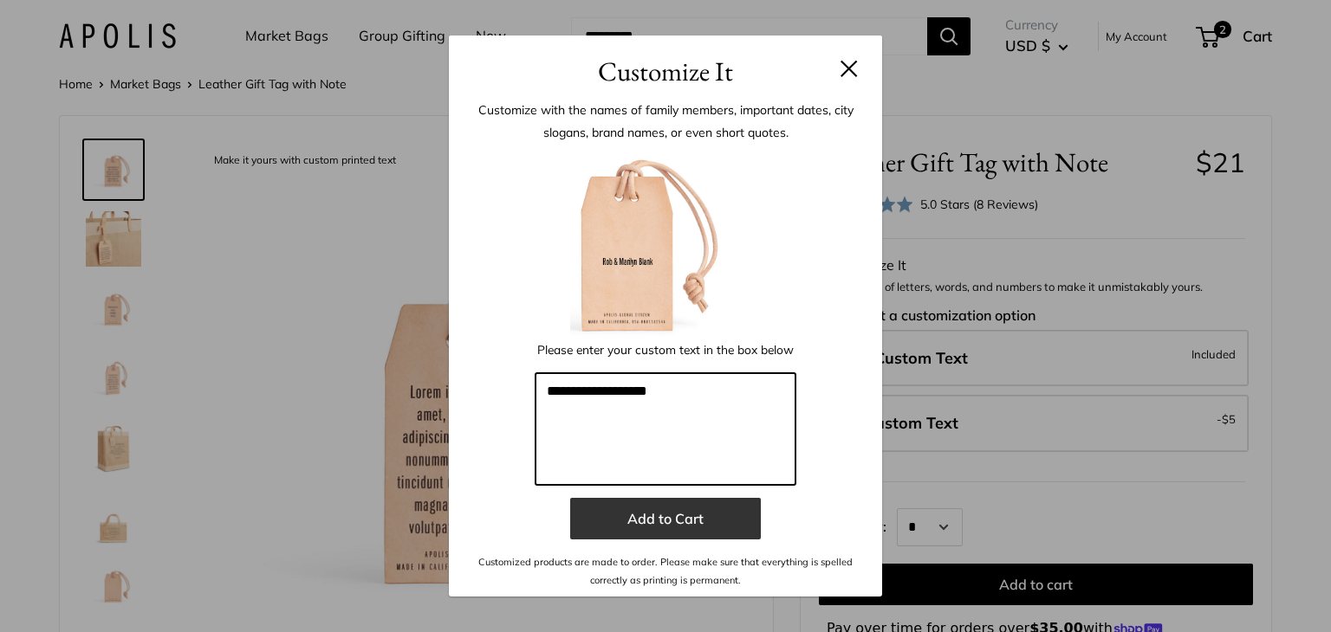
type textarea "**********"
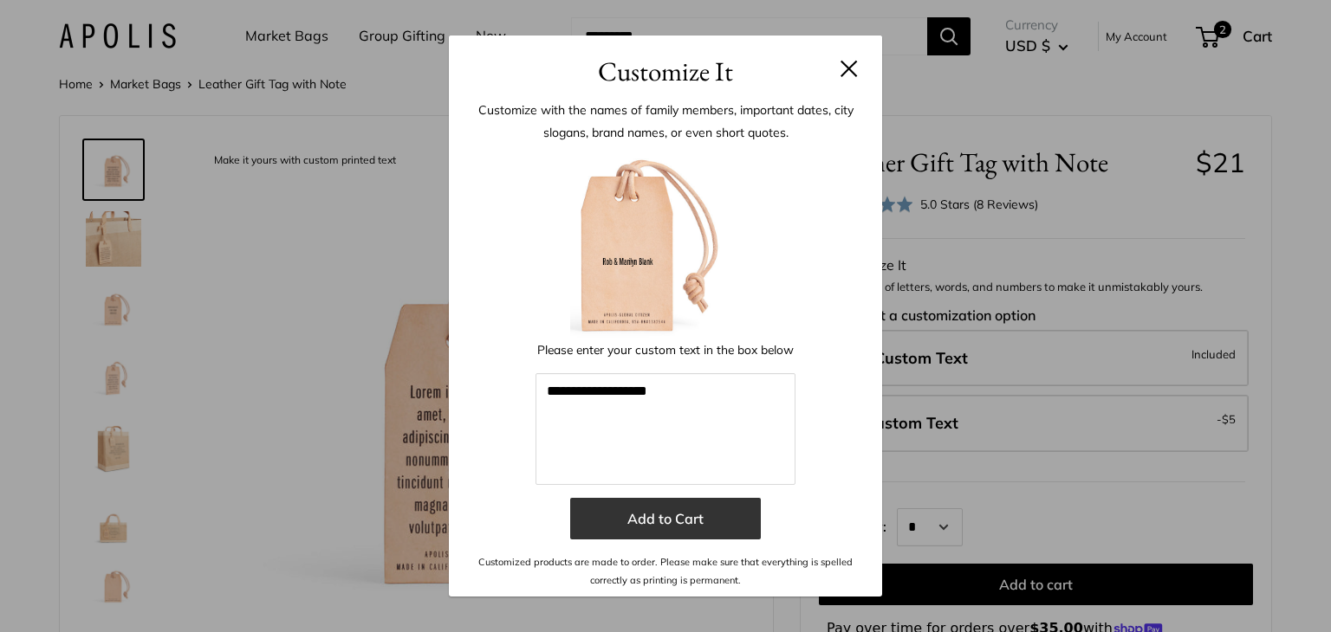
click at [690, 514] on button "Add to Cart" at bounding box center [665, 519] width 191 height 42
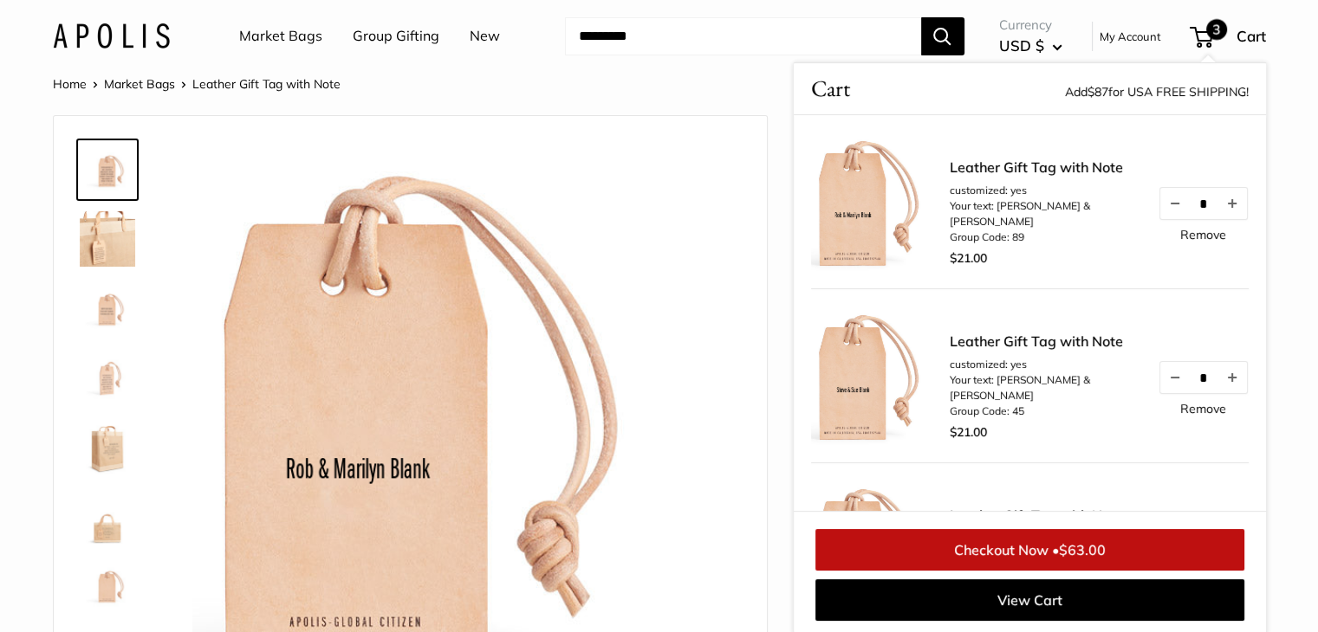
click at [967, 342] on link "Leather Gift Tag with Note" at bounding box center [1044, 341] width 191 height 21
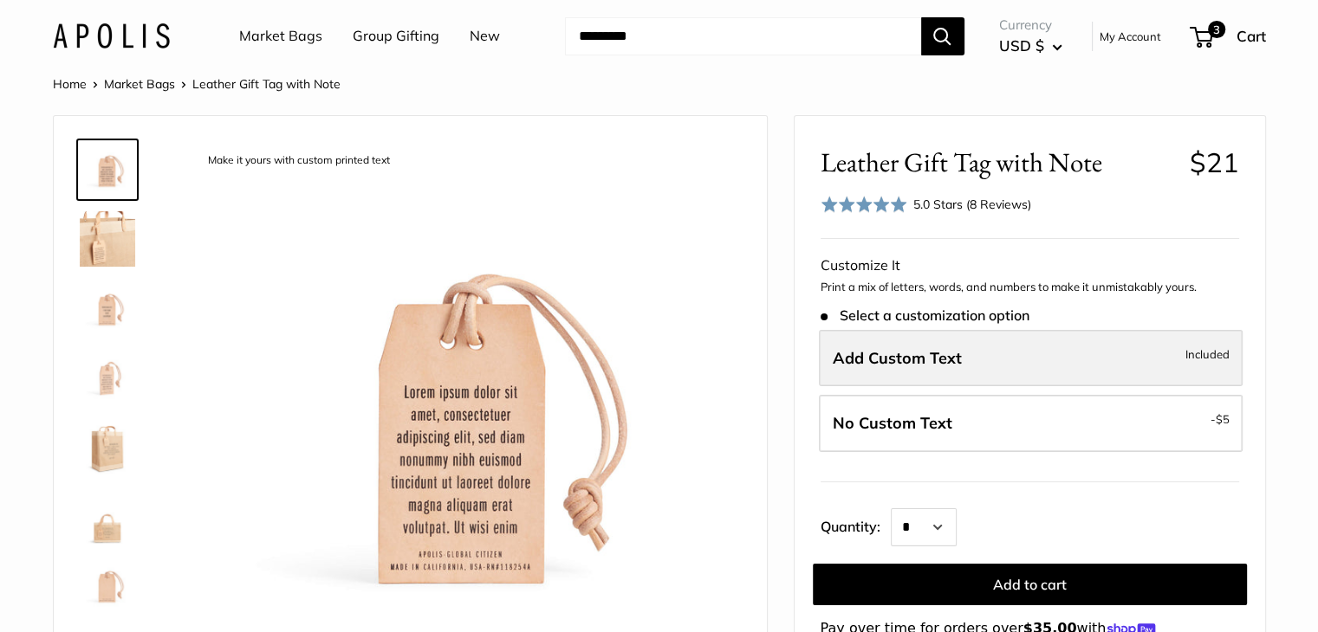
click at [869, 358] on span "Add Custom Text" at bounding box center [896, 358] width 129 height 20
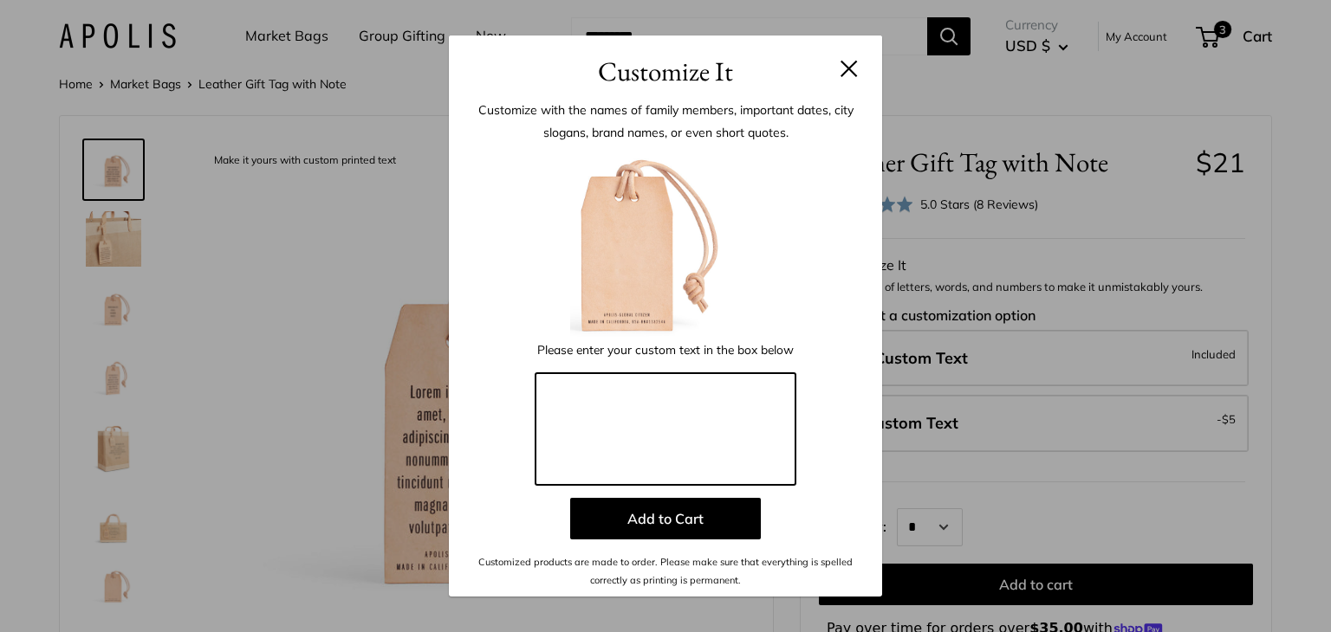
click at [582, 387] on textarea at bounding box center [665, 429] width 260 height 113
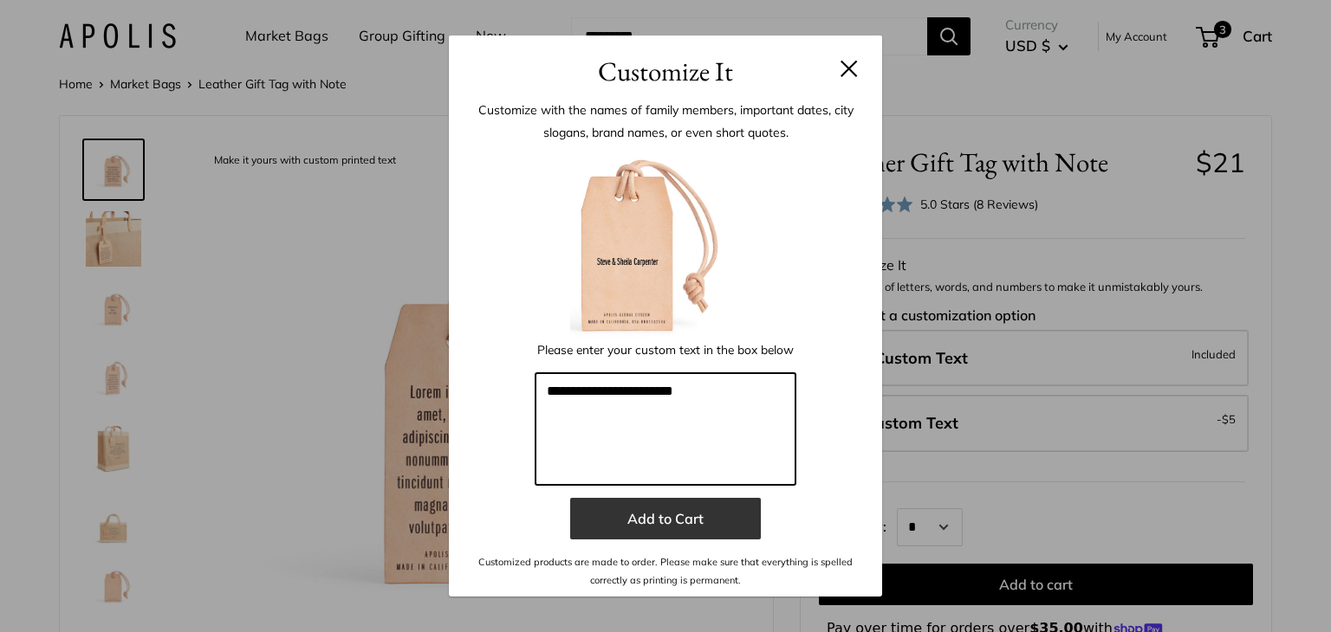
type textarea "**********"
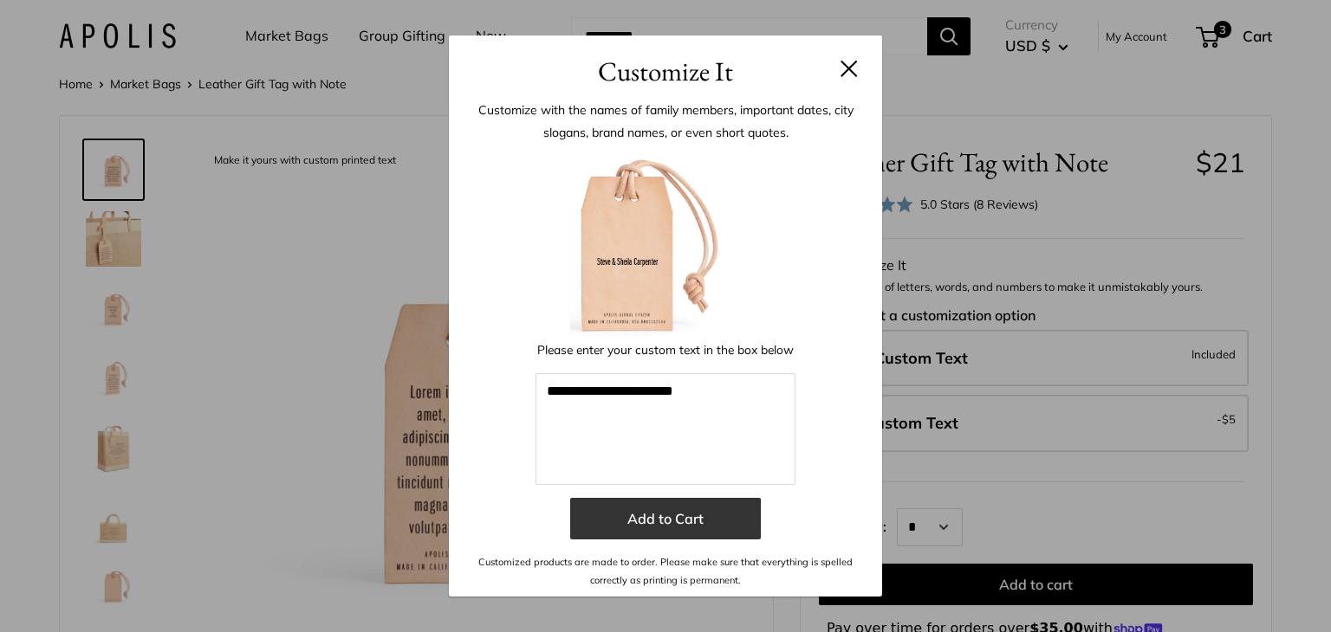
click at [677, 520] on button "Add to Cart" at bounding box center [665, 519] width 191 height 42
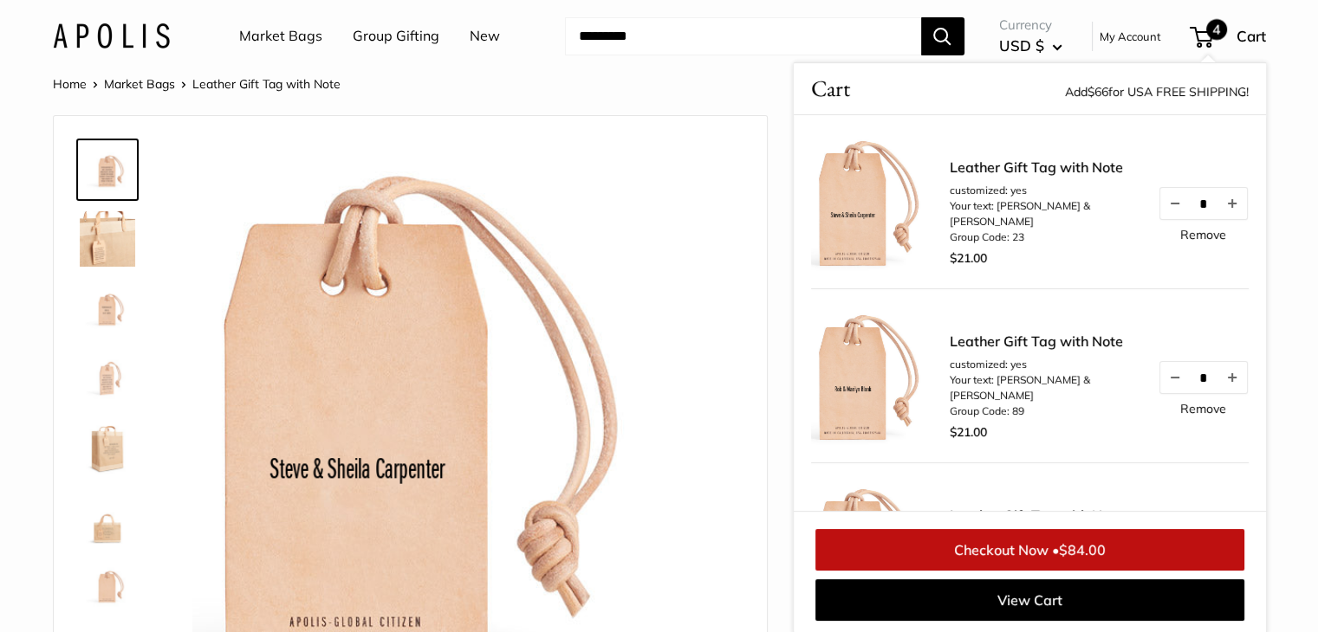
scroll to position [490, 0]
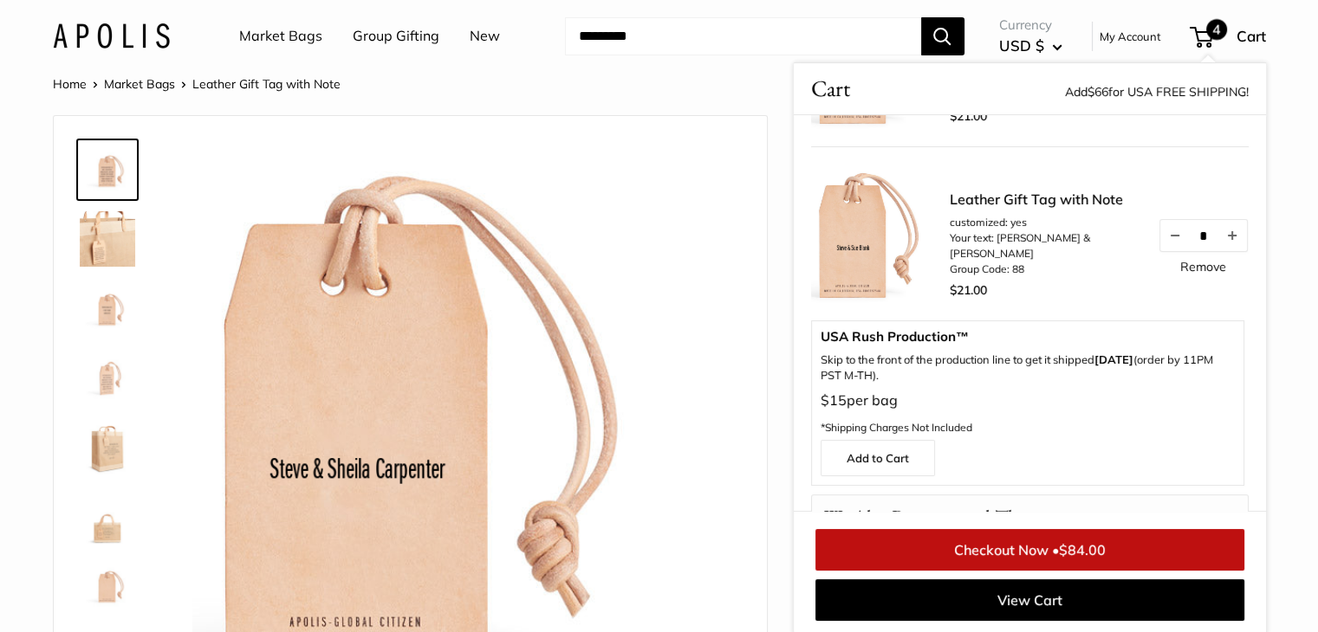
click at [880, 262] on img at bounding box center [880, 234] width 139 height 139
click at [956, 210] on link "Leather Gift Tag with Note" at bounding box center [1044, 199] width 191 height 21
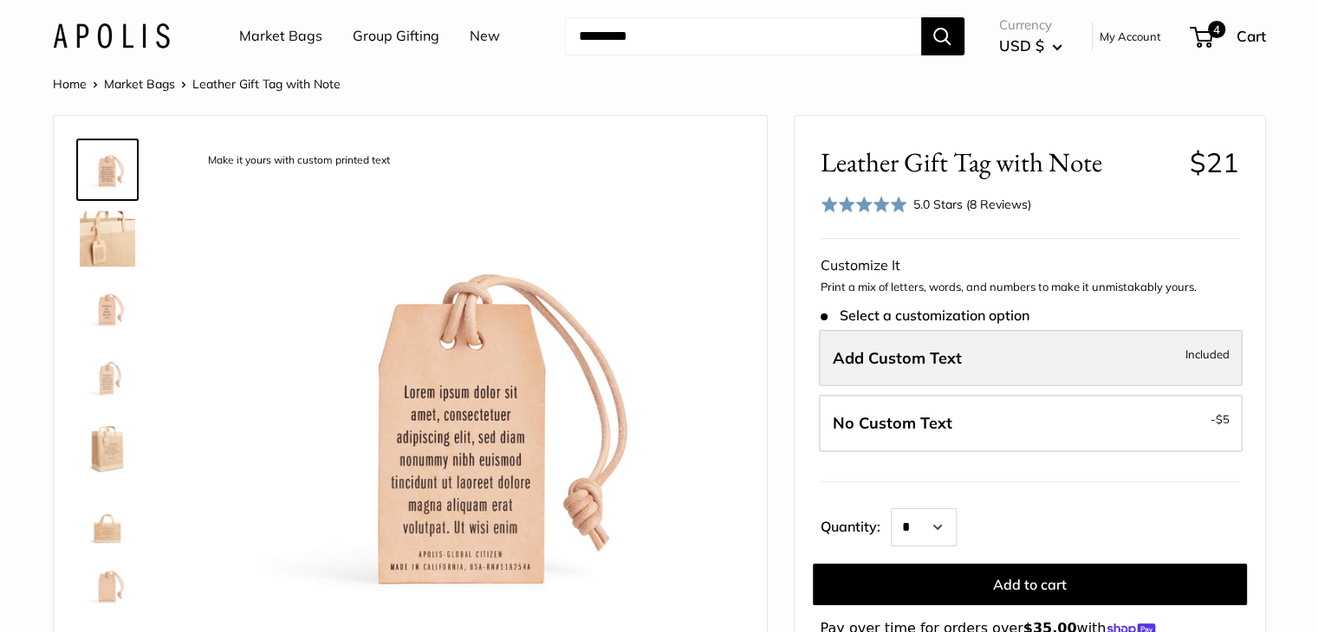
click at [870, 361] on span "Add Custom Text" at bounding box center [896, 358] width 129 height 20
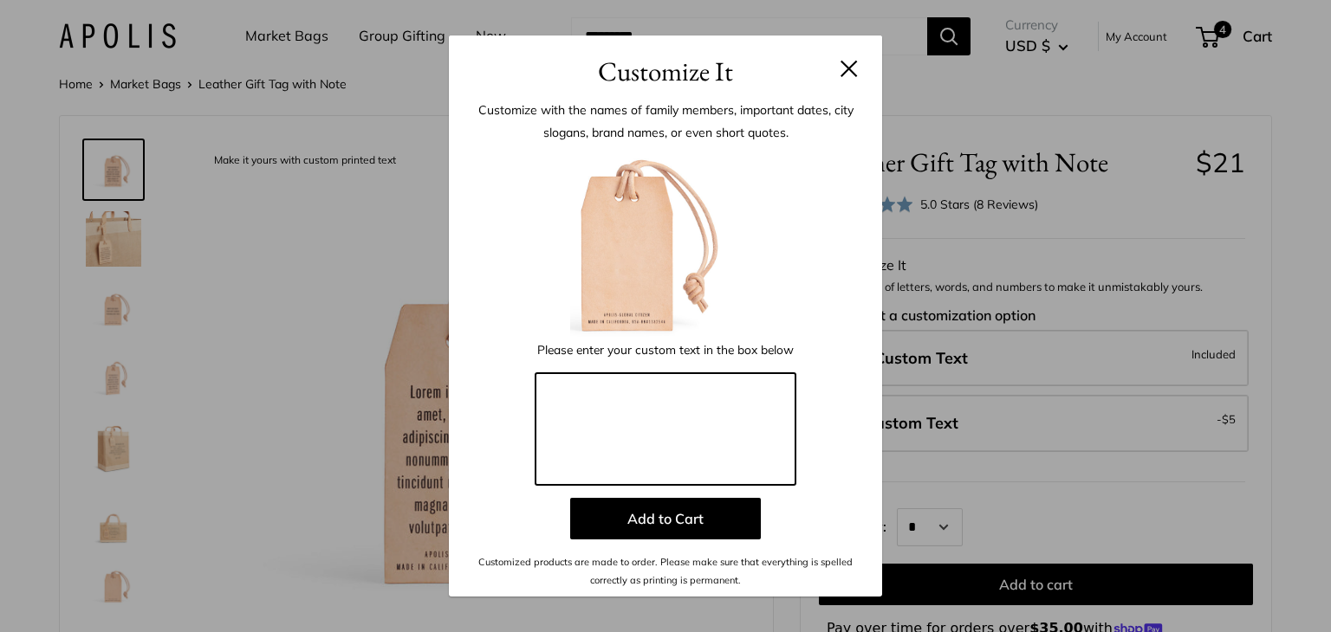
click at [603, 391] on textarea at bounding box center [665, 429] width 260 height 113
type textarea "**********"
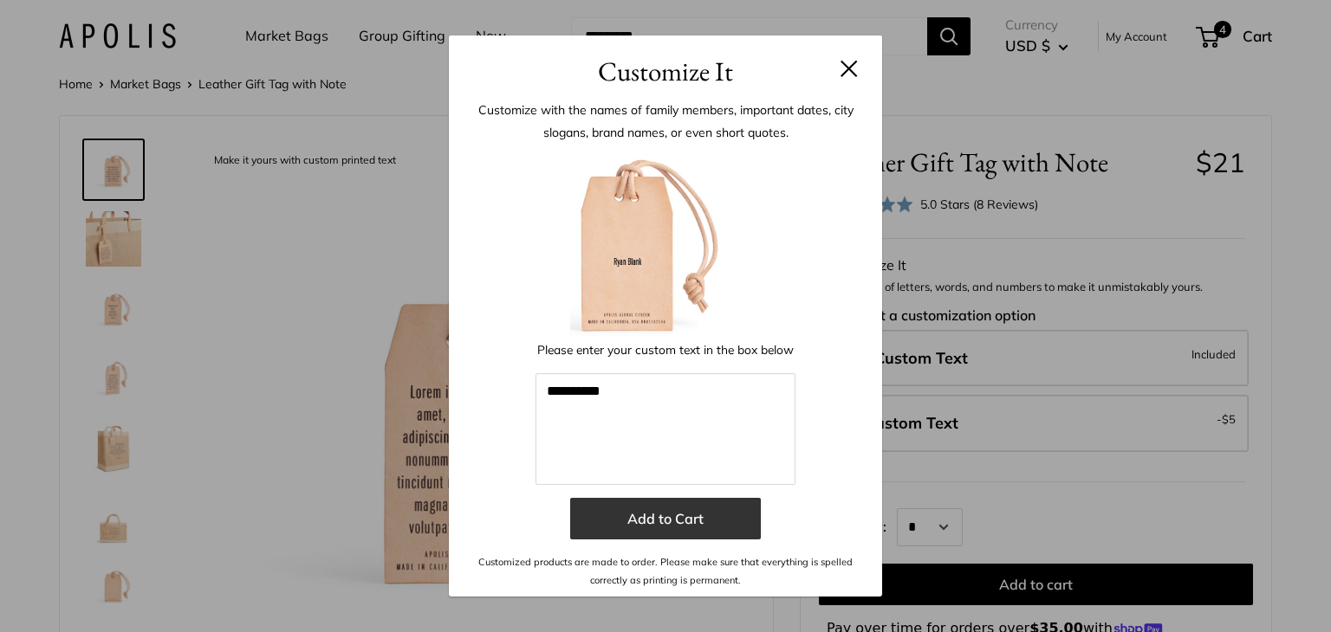
click at [664, 521] on button "Add to Cart" at bounding box center [665, 519] width 191 height 42
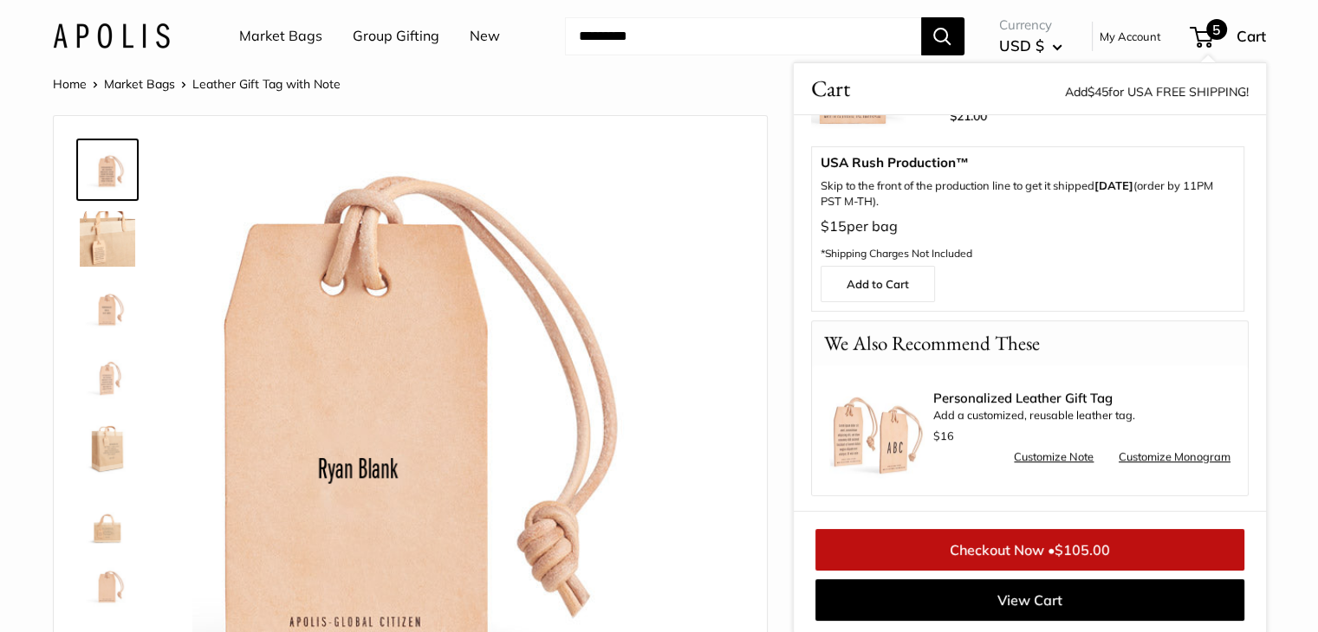
scroll to position [348, 0]
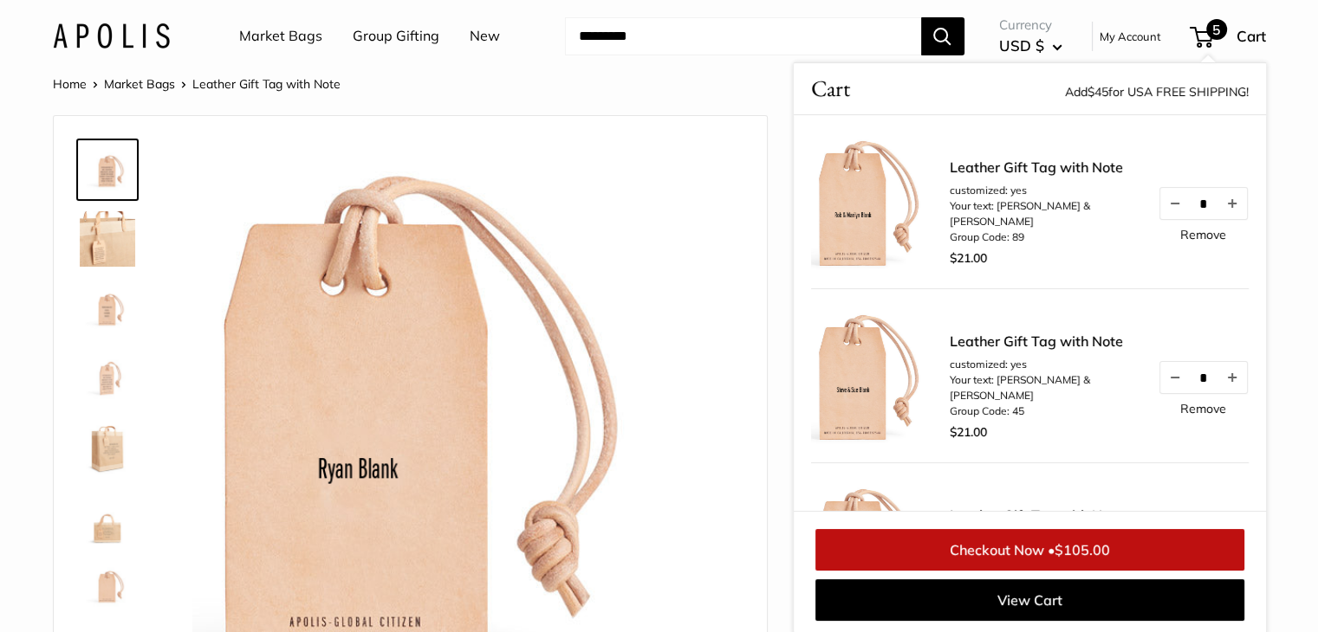
click at [969, 338] on link "Leather Gift Tag with Note" at bounding box center [1044, 341] width 191 height 21
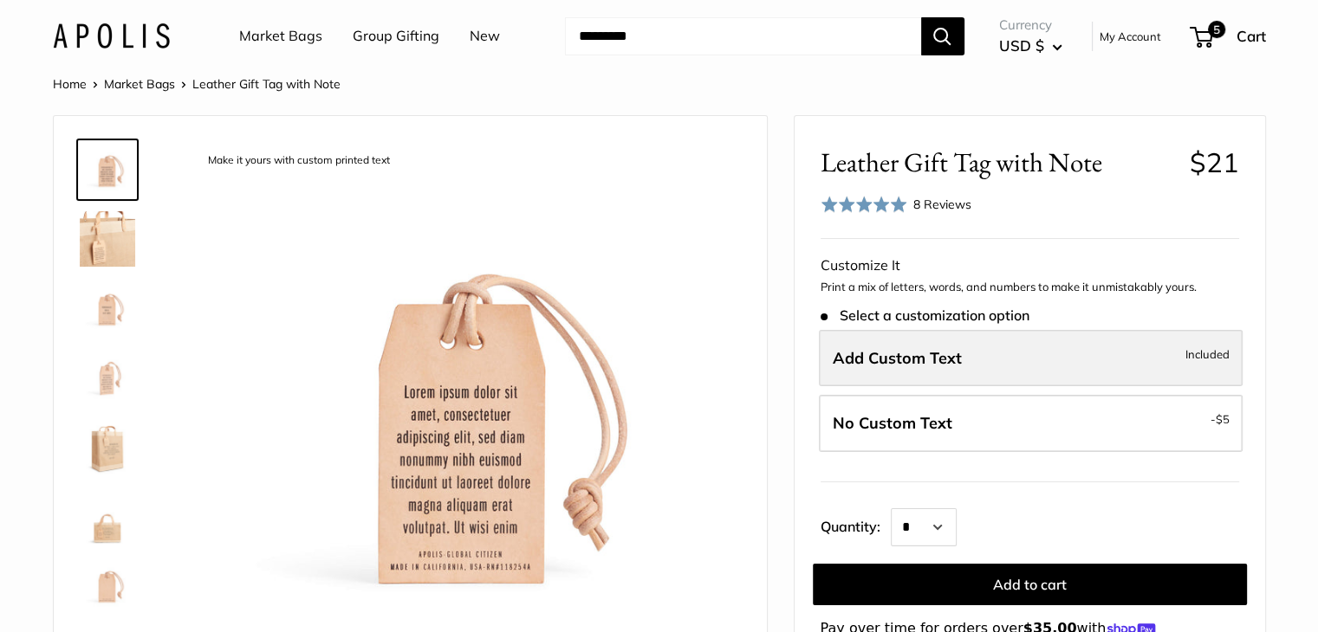
click at [878, 351] on span "Add Custom Text" at bounding box center [896, 358] width 129 height 20
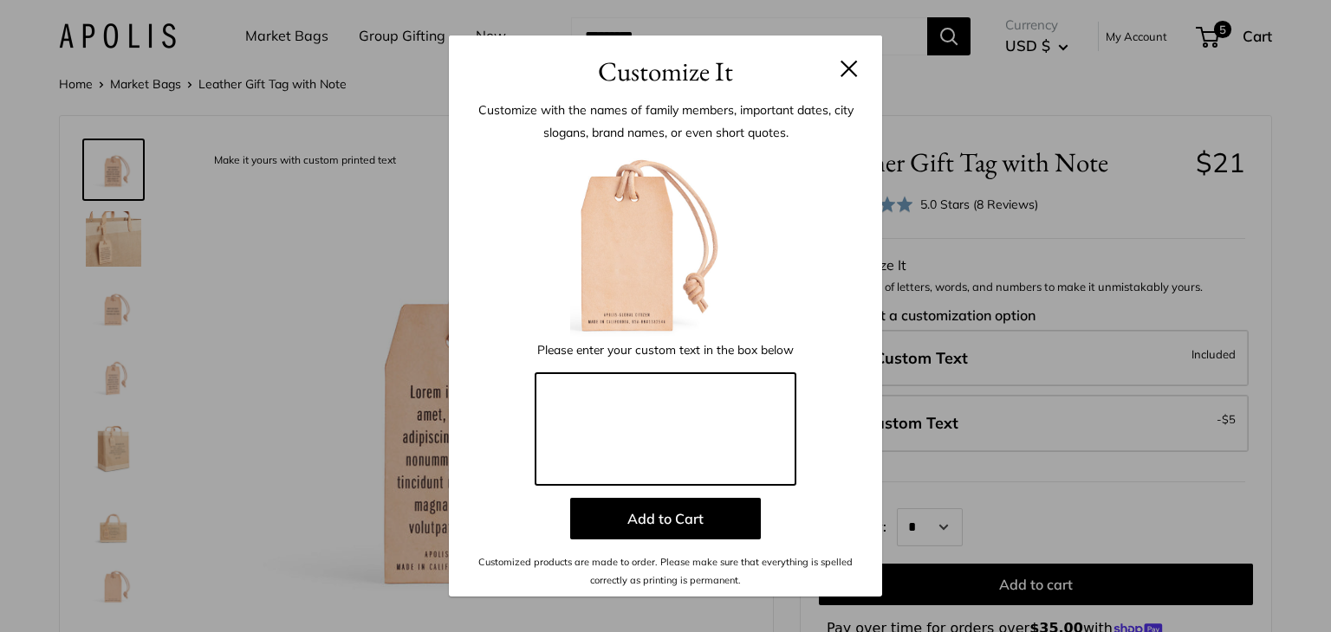
click at [569, 405] on textarea at bounding box center [665, 429] width 260 height 113
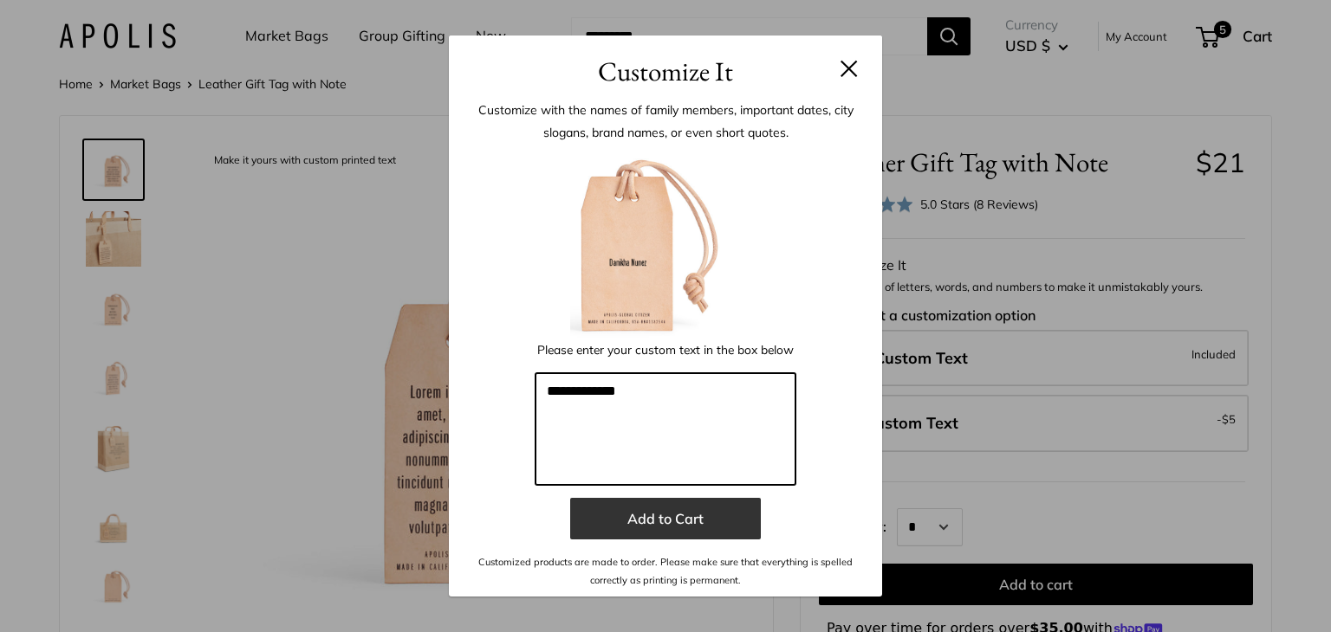
type textarea "**********"
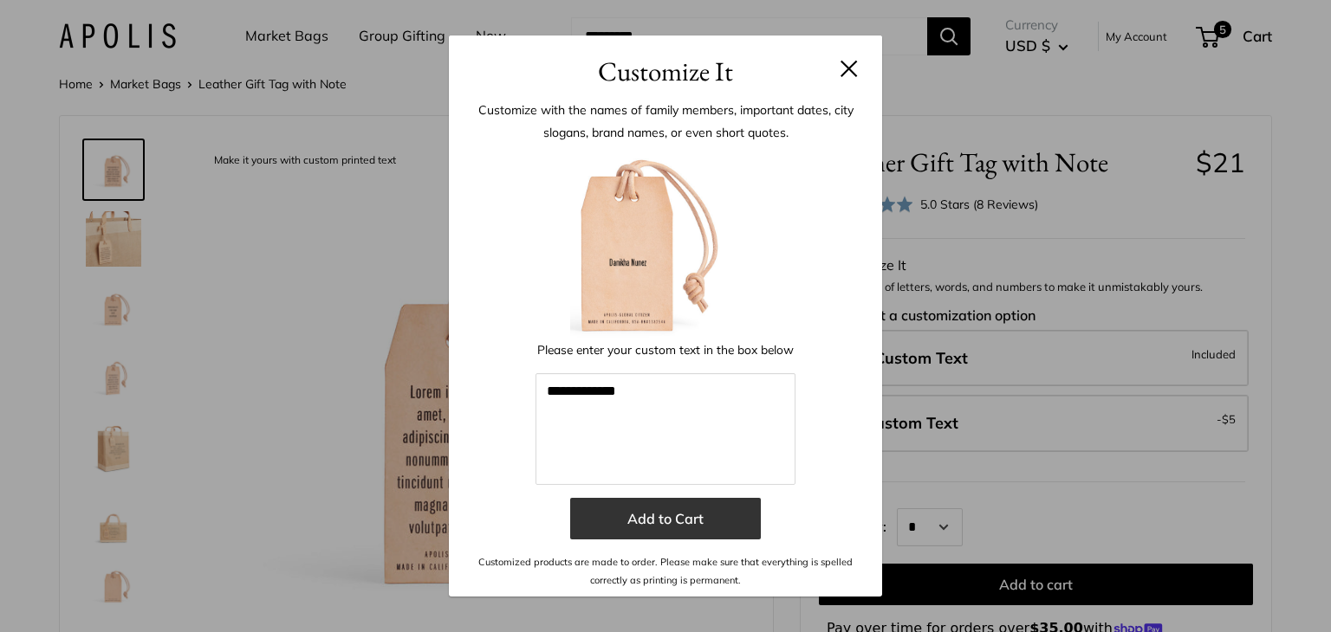
click at [676, 510] on button "Add to Cart" at bounding box center [665, 519] width 191 height 42
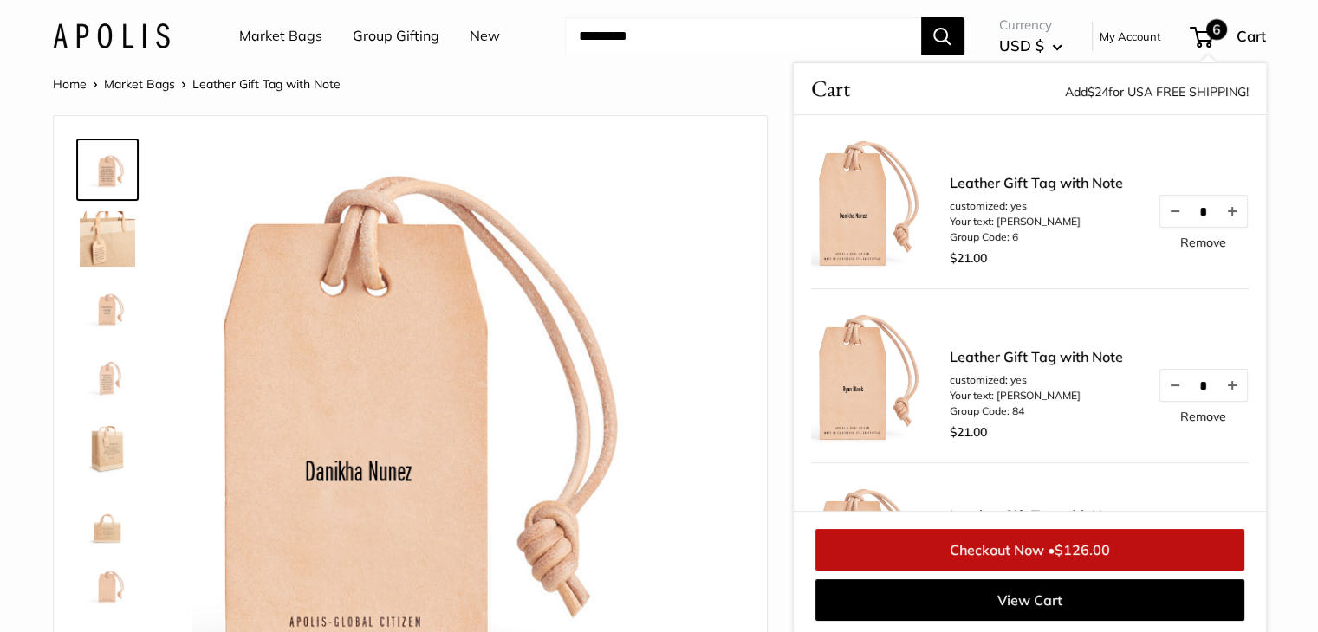
scroll to position [490, 0]
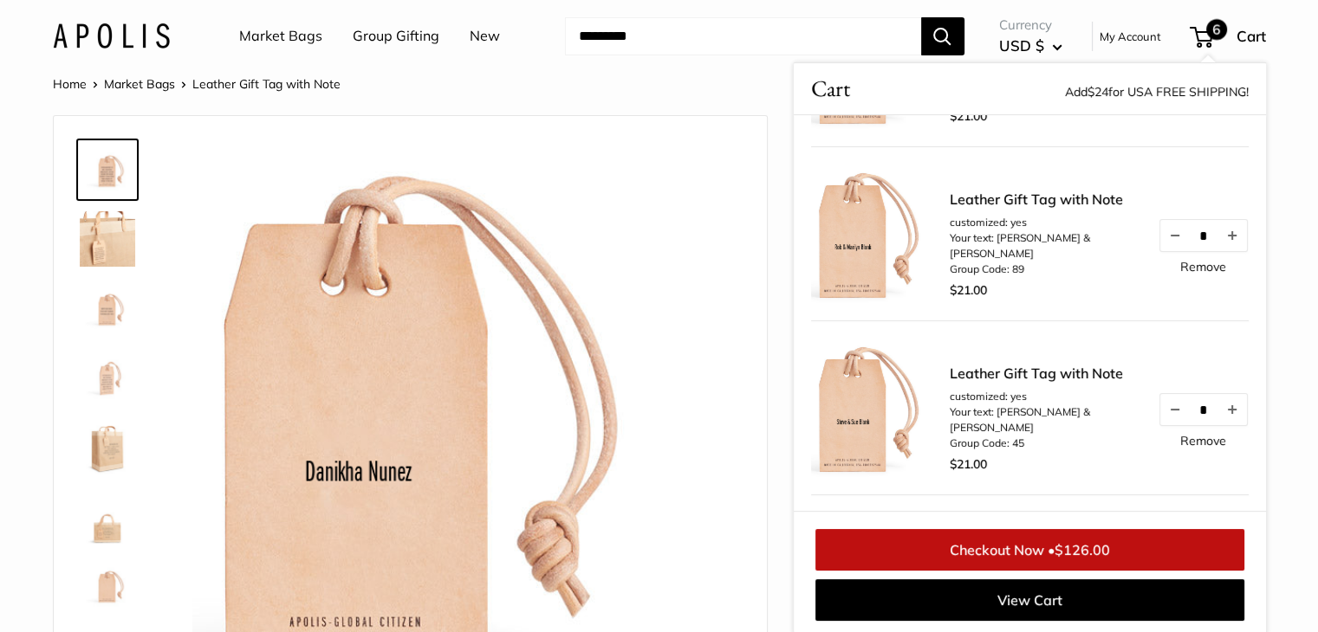
click at [970, 379] on link "Leather Gift Tag with Note" at bounding box center [1044, 373] width 191 height 21
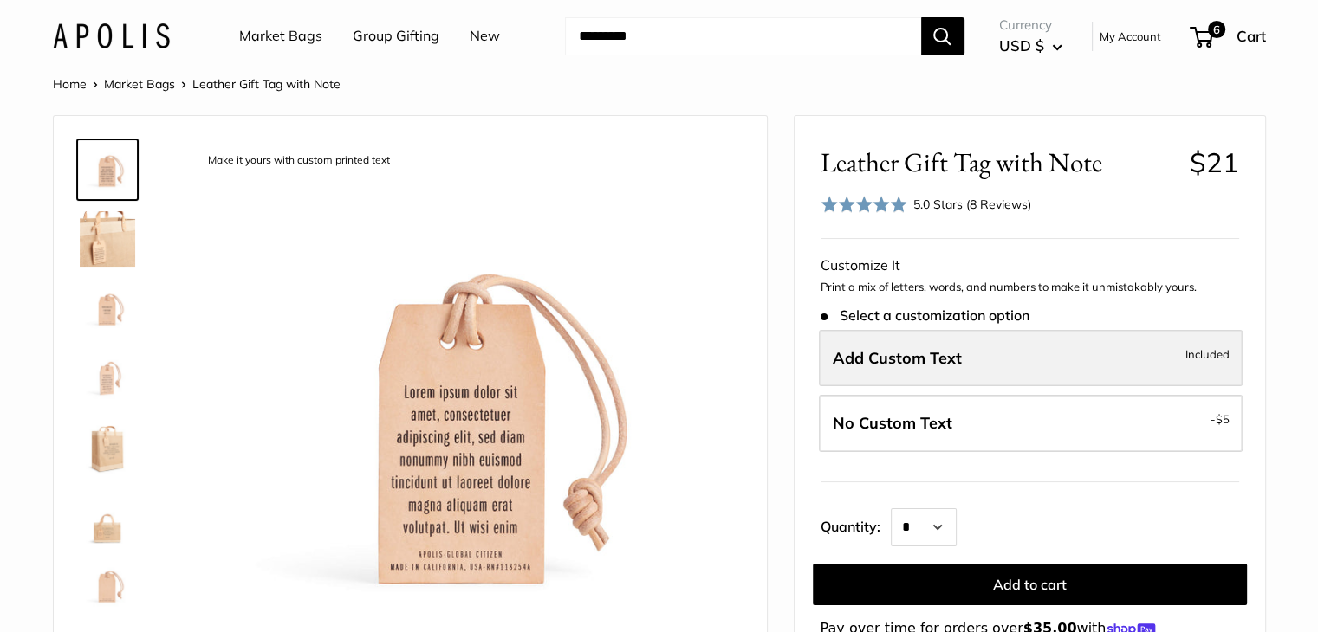
click at [866, 358] on span "Add Custom Text" at bounding box center [896, 358] width 129 height 20
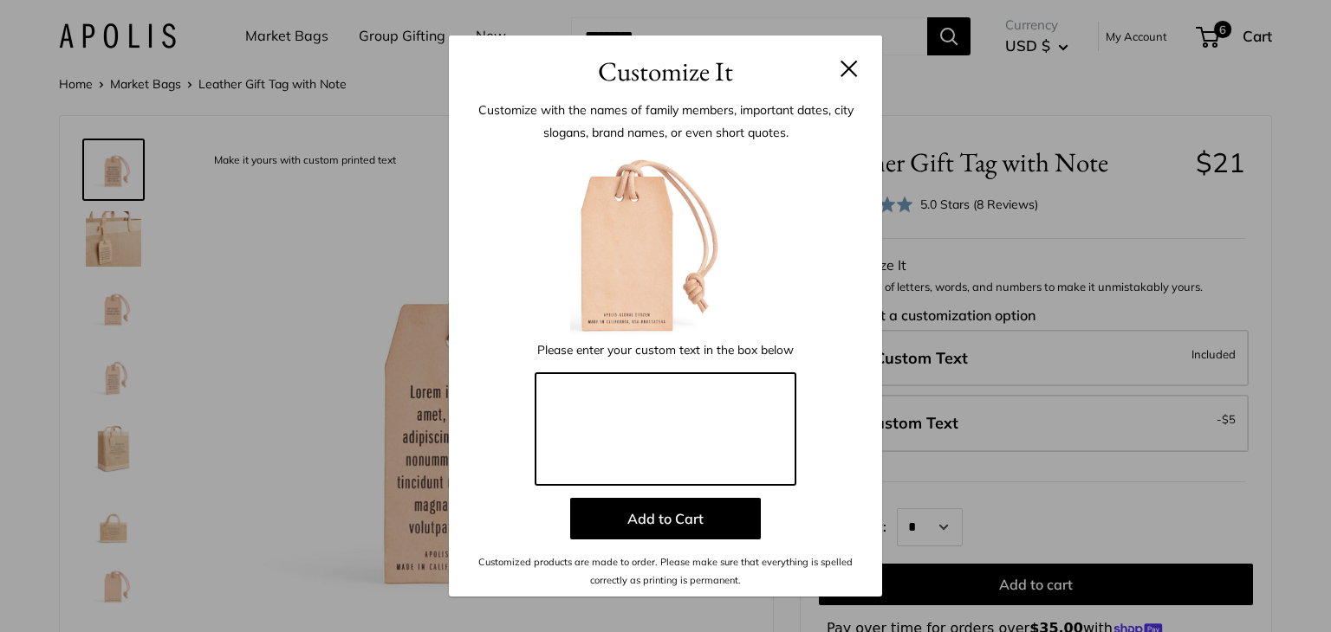
click at [590, 389] on textarea at bounding box center [665, 429] width 260 height 113
type textarea "**********"
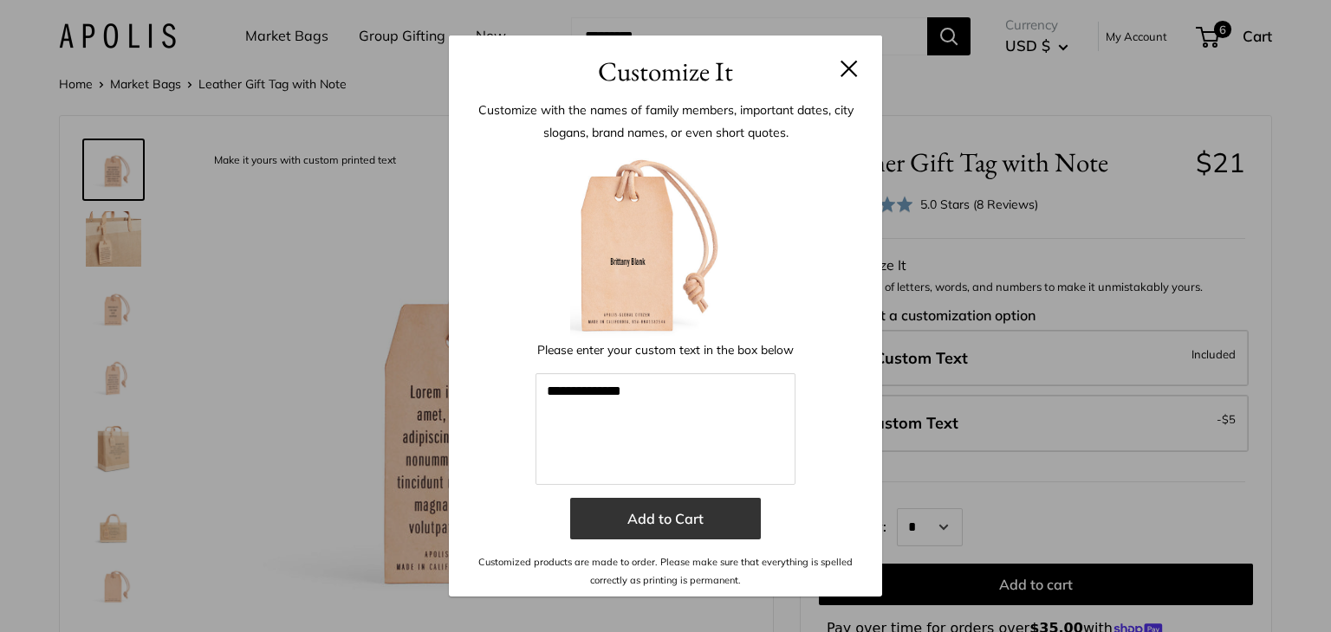
click at [670, 508] on button "Add to Cart" at bounding box center [665, 519] width 191 height 42
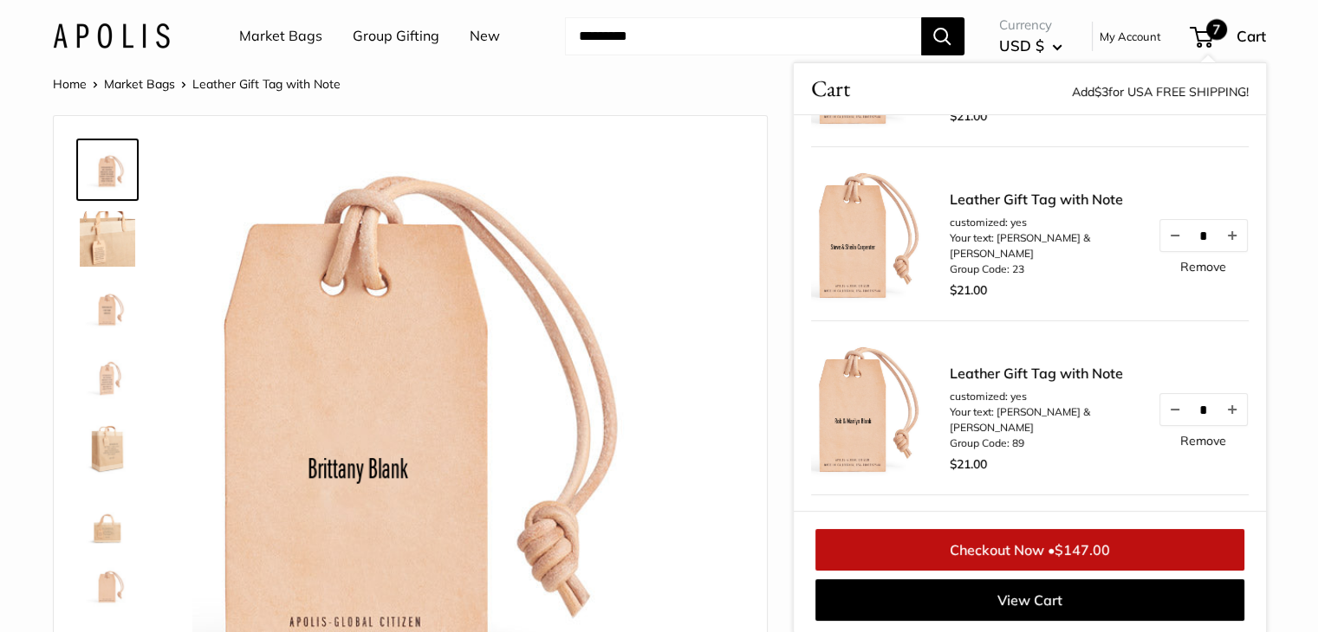
scroll to position [981, 0]
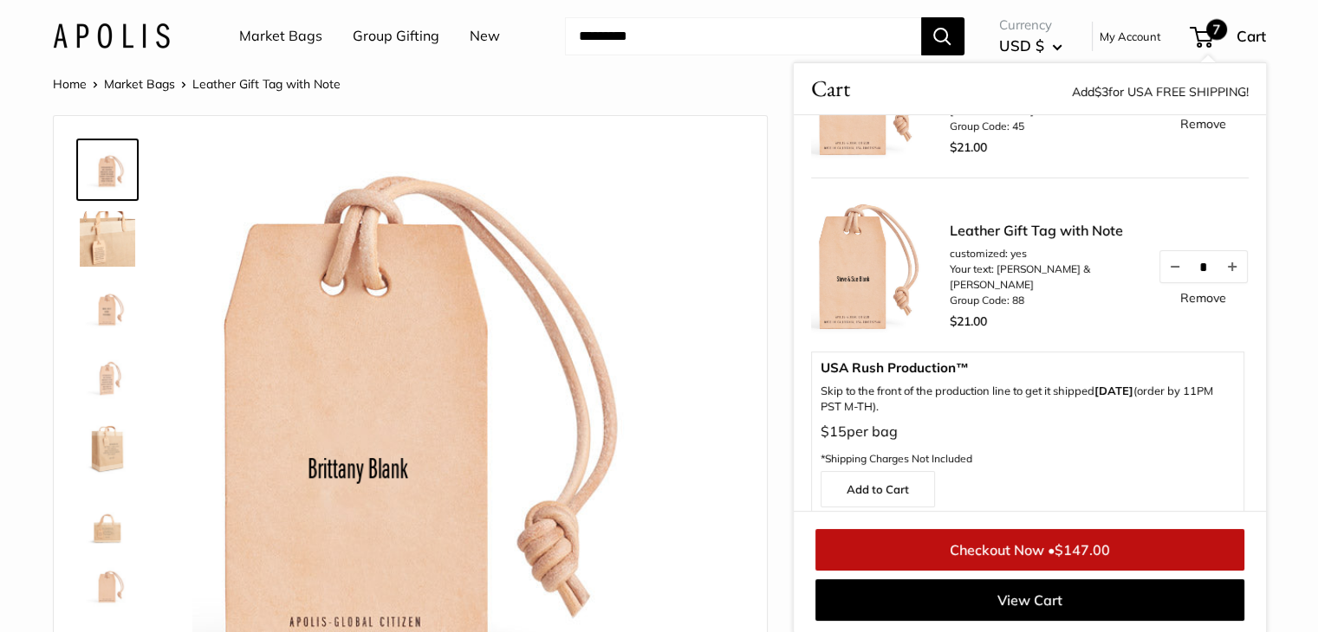
click at [959, 241] on link "Leather Gift Tag with Note" at bounding box center [1044, 230] width 191 height 21
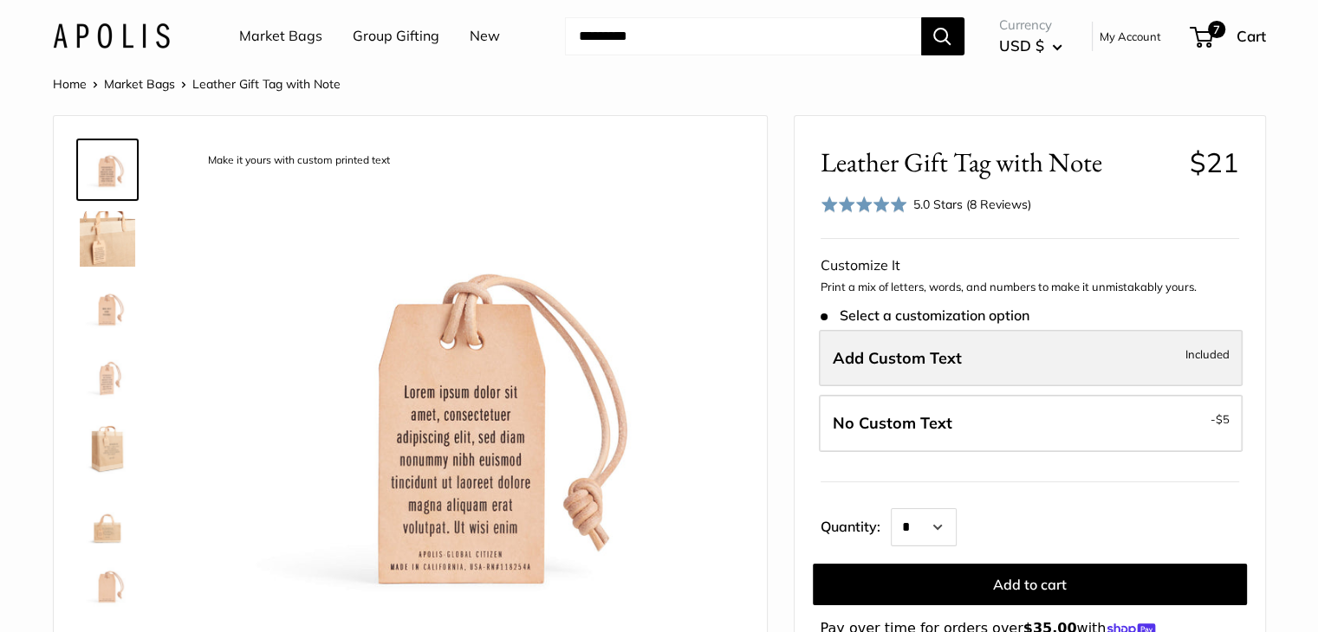
click at [871, 356] on span "Add Custom Text" at bounding box center [896, 358] width 129 height 20
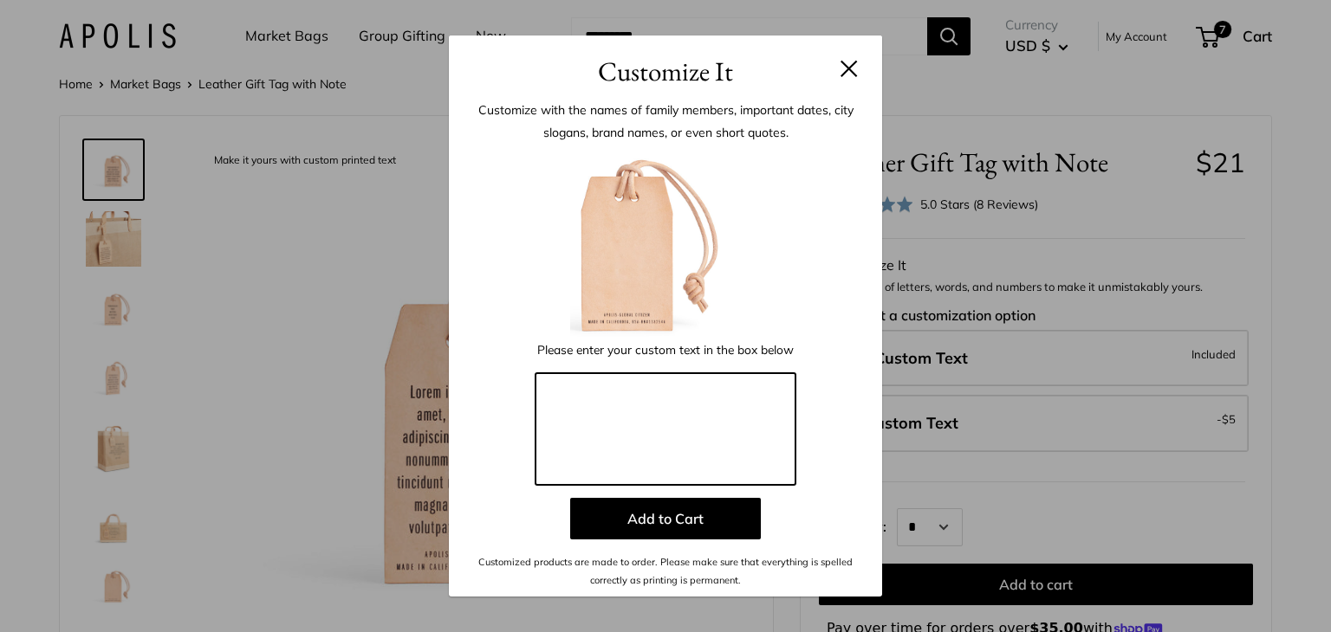
click at [599, 404] on textarea at bounding box center [665, 429] width 260 height 113
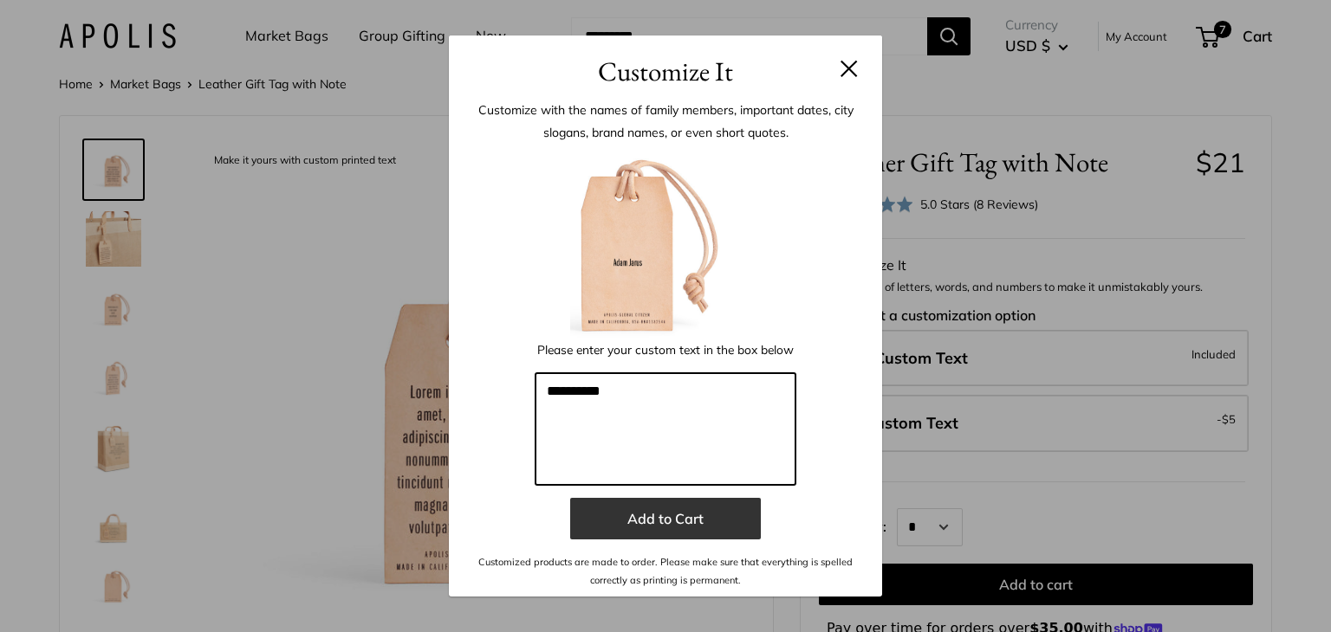
type textarea "**********"
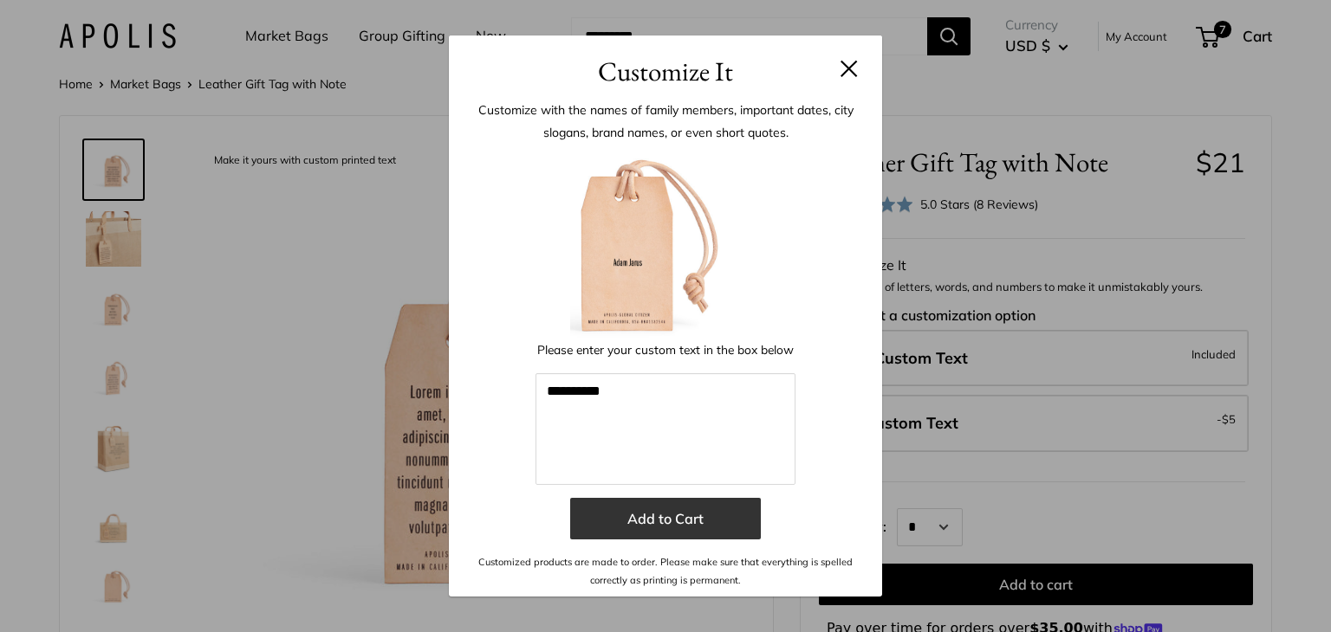
click at [704, 512] on button "Add to Cart" at bounding box center [665, 519] width 191 height 42
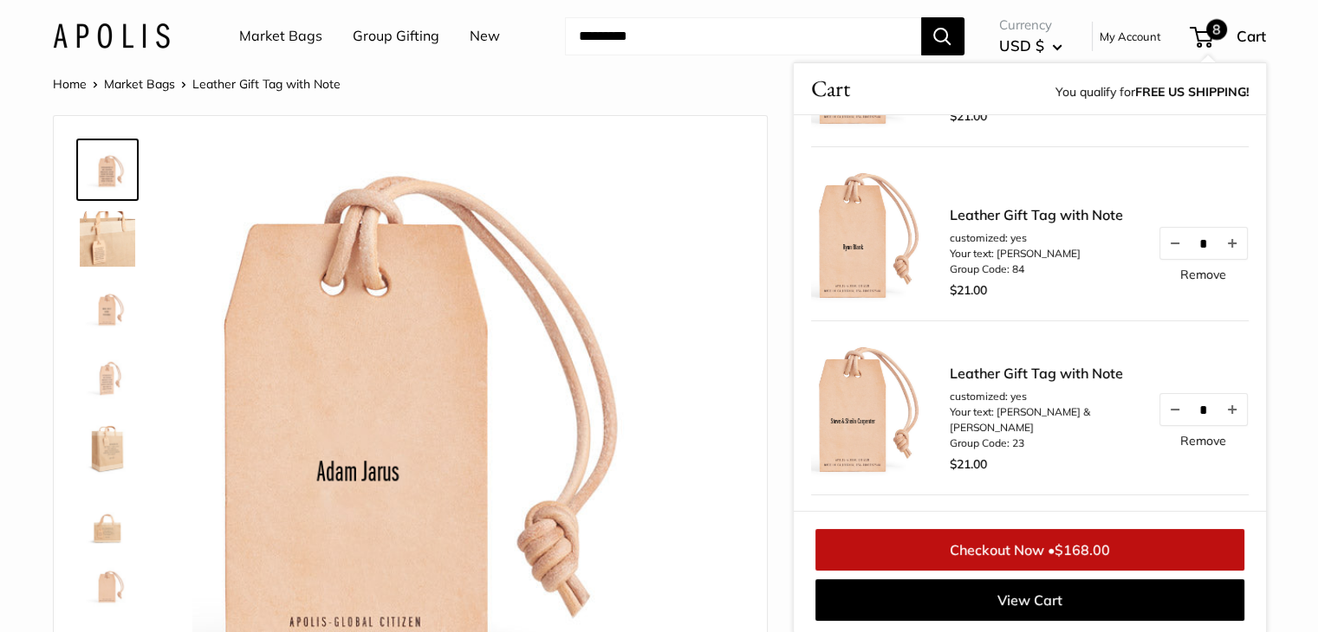
scroll to position [981, 0]
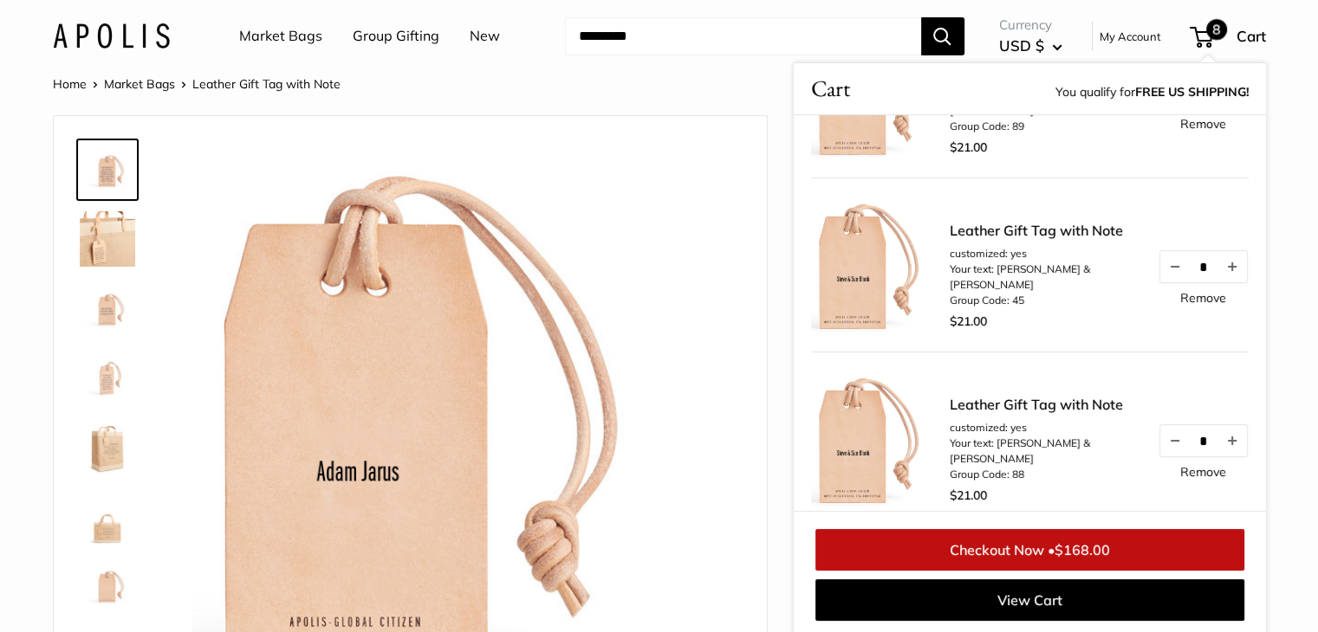
click at [1183, 469] on link "Remove" at bounding box center [1203, 472] width 46 height 12
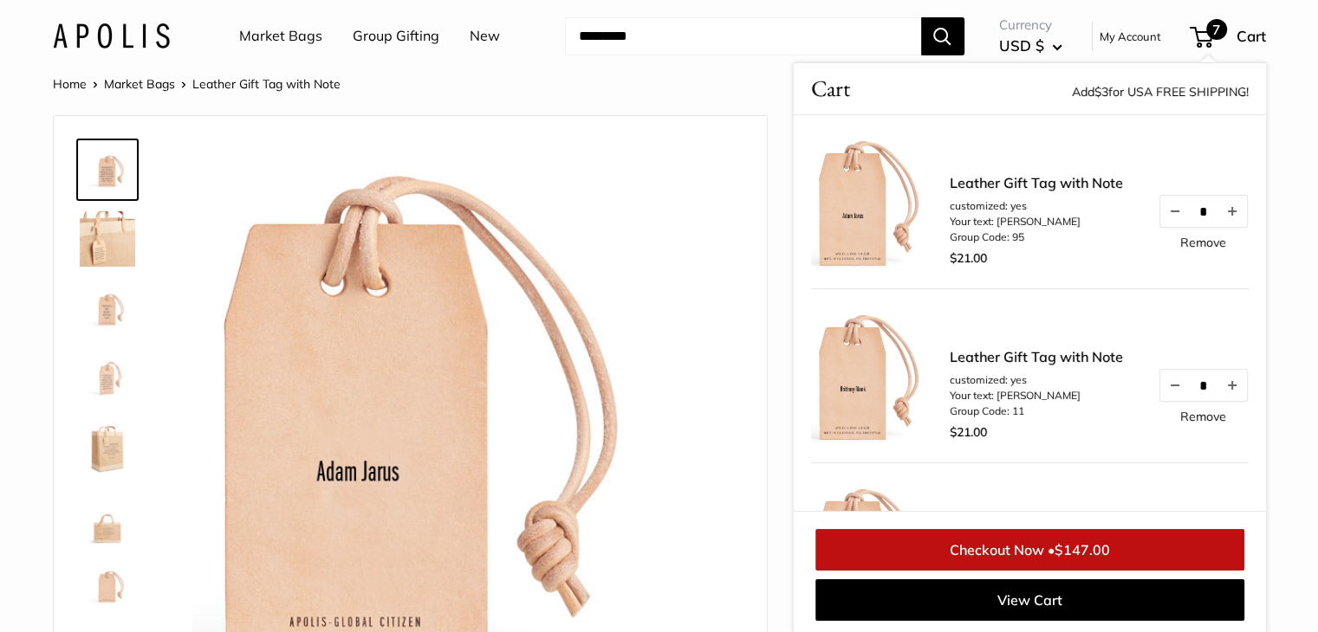
click at [845, 372] on img at bounding box center [880, 376] width 139 height 139
click at [859, 366] on img at bounding box center [880, 376] width 139 height 139
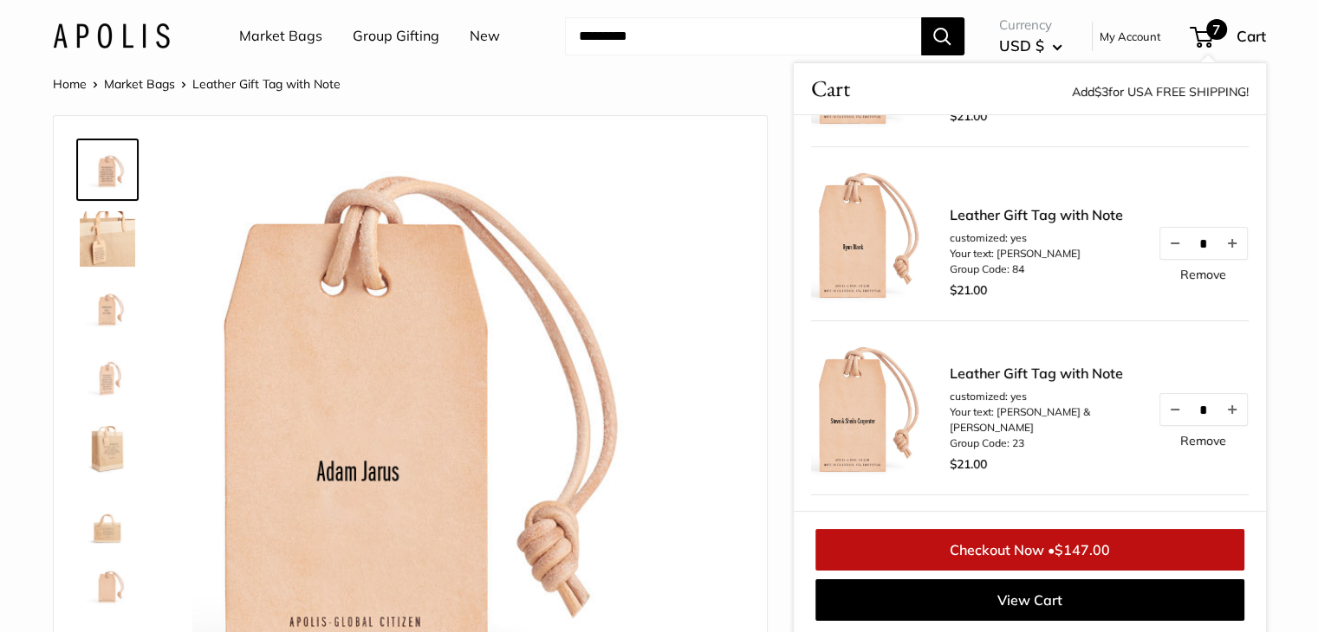
click at [863, 274] on img at bounding box center [880, 234] width 139 height 139
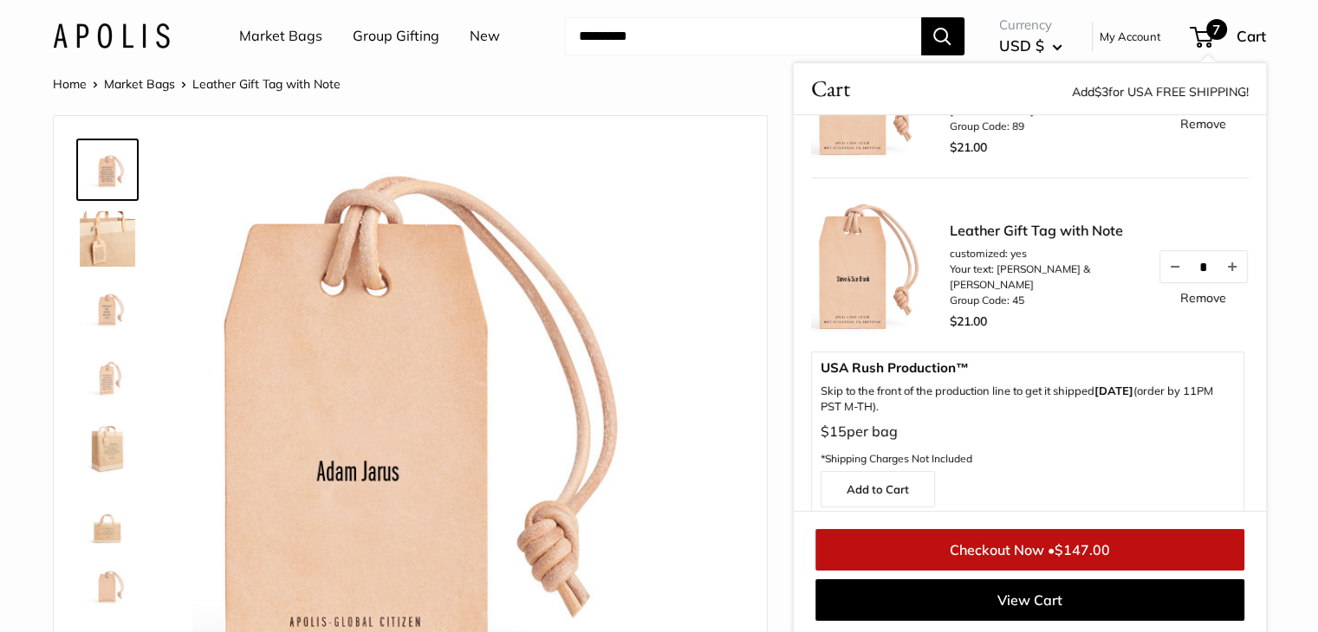
scroll to position [0, 0]
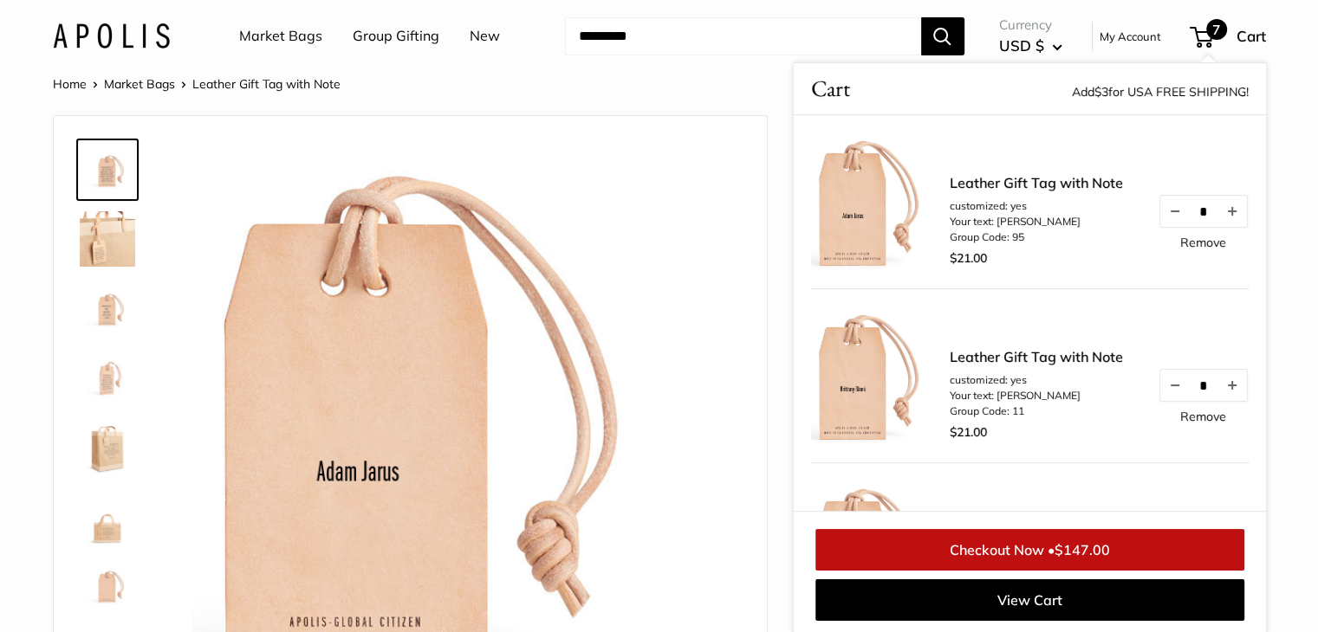
click at [856, 236] on img at bounding box center [880, 202] width 139 height 139
click at [863, 364] on img at bounding box center [880, 376] width 139 height 139
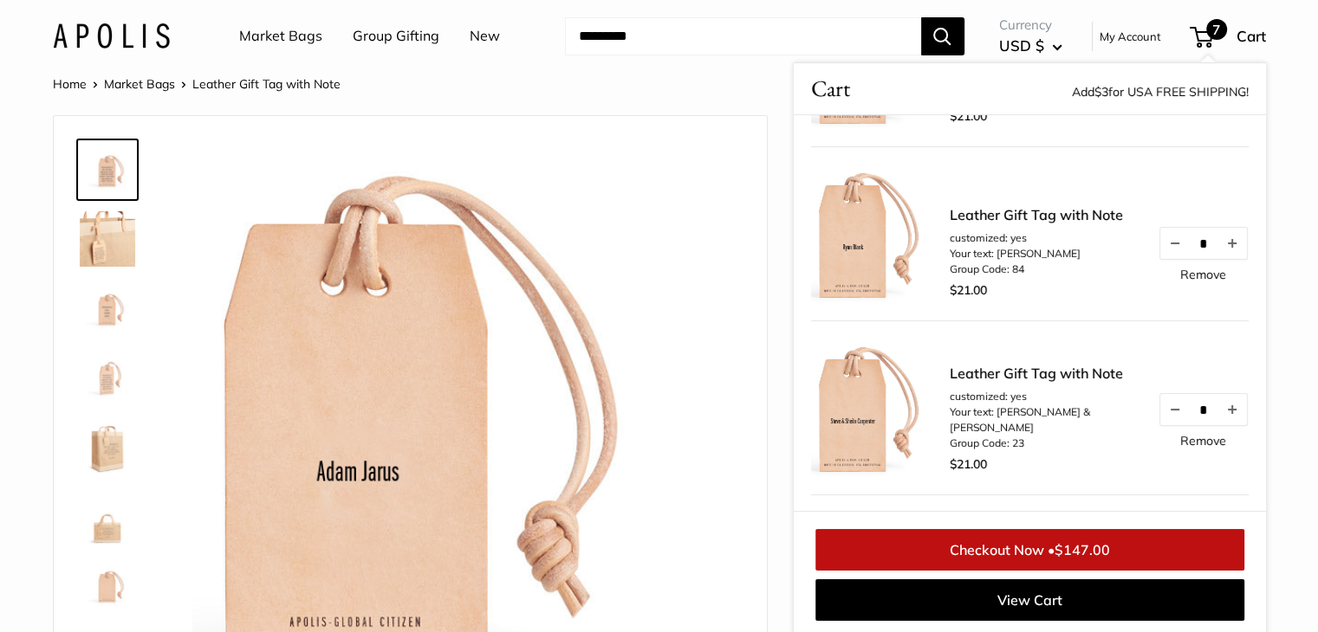
click at [1020, 548] on link "Checkout Now • $147.00" at bounding box center [1029, 550] width 429 height 42
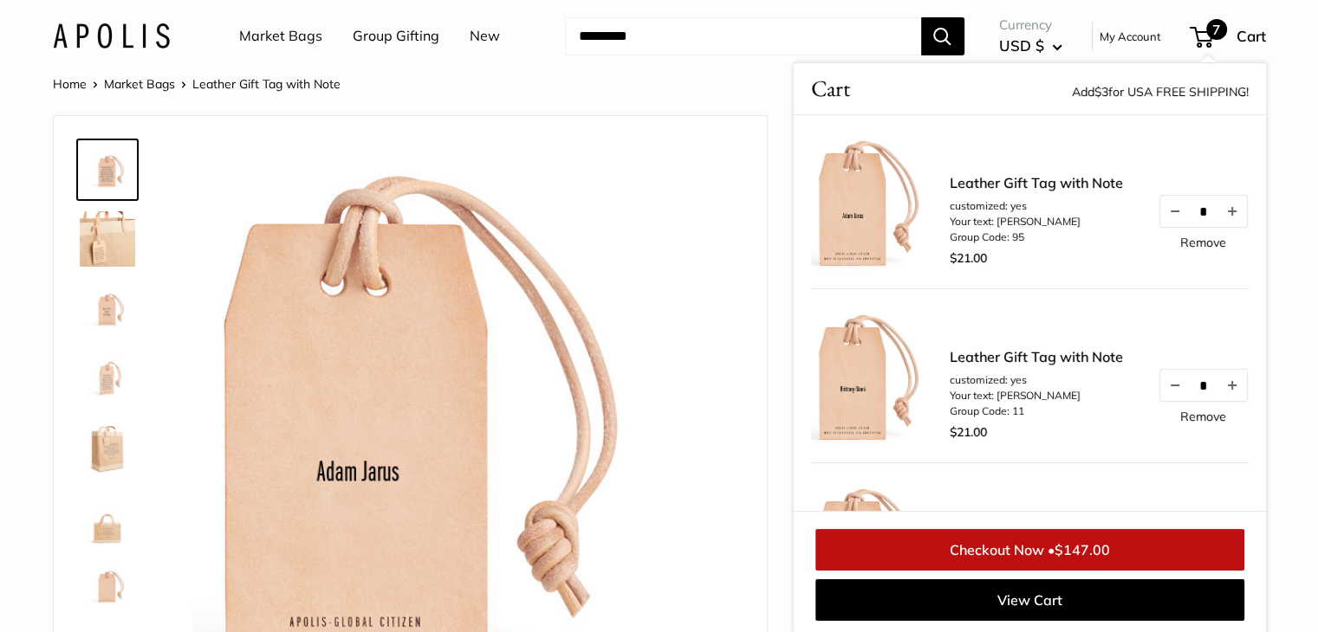
scroll to position [981, 0]
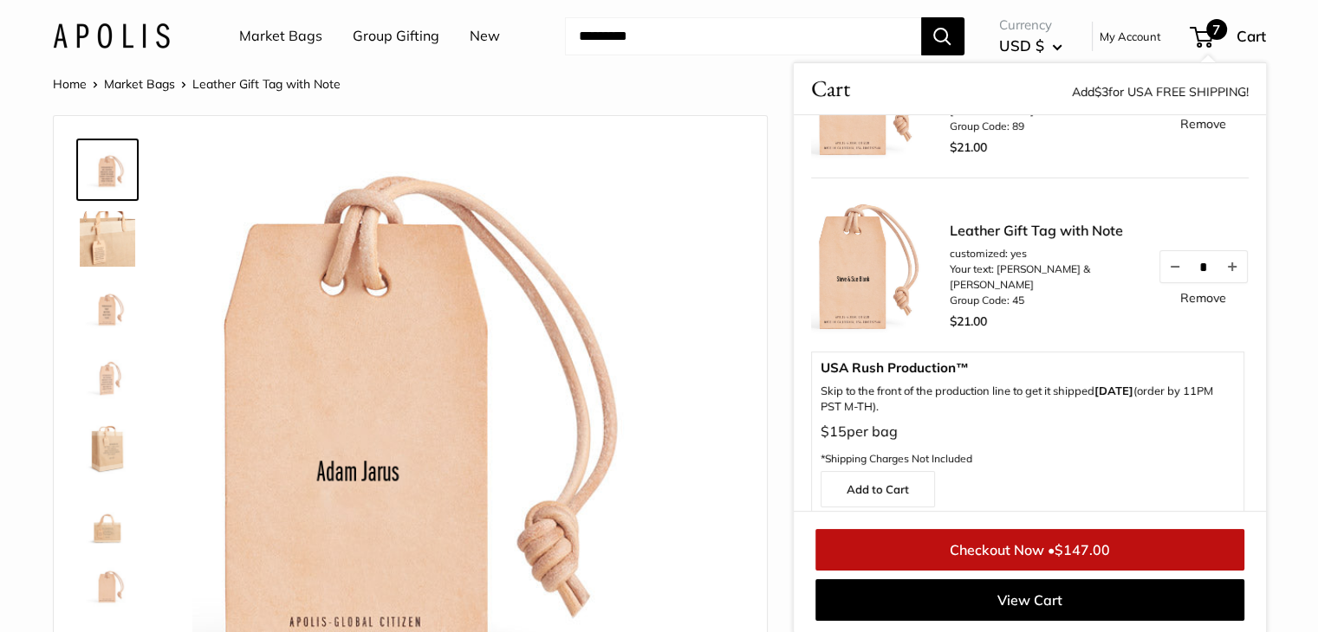
click at [1022, 548] on link "Checkout Now • $147.00" at bounding box center [1029, 550] width 429 height 42
